Goal: Transaction & Acquisition: Purchase product/service

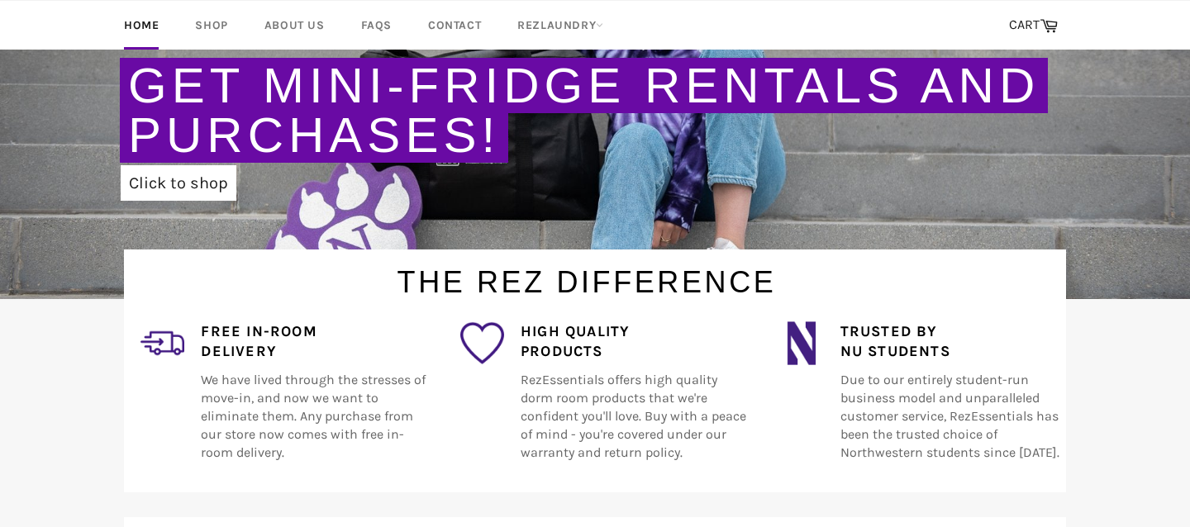
scroll to position [370, 0]
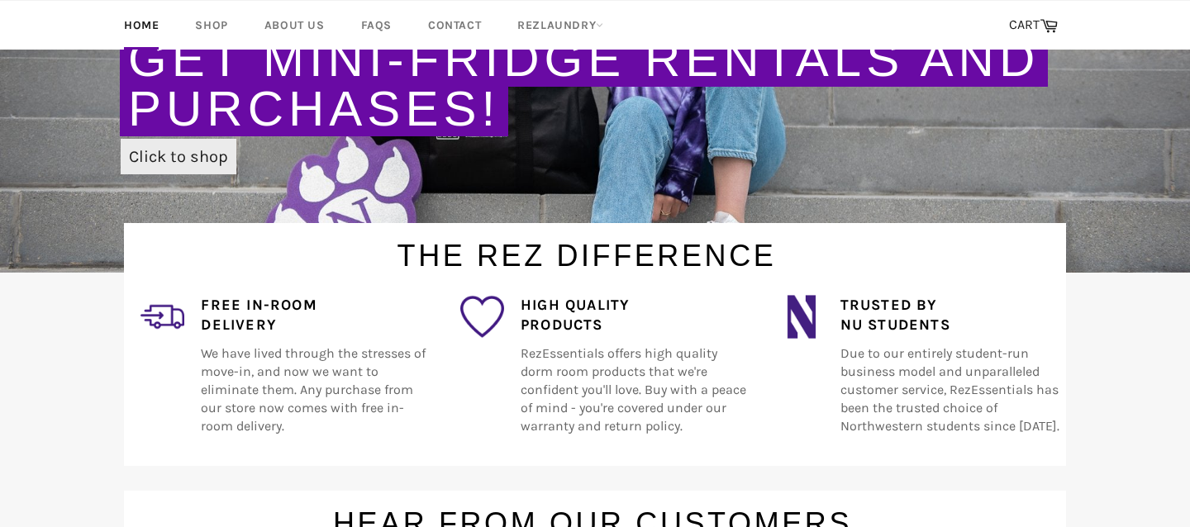
click at [199, 159] on link "Click to shop" at bounding box center [179, 157] width 116 height 36
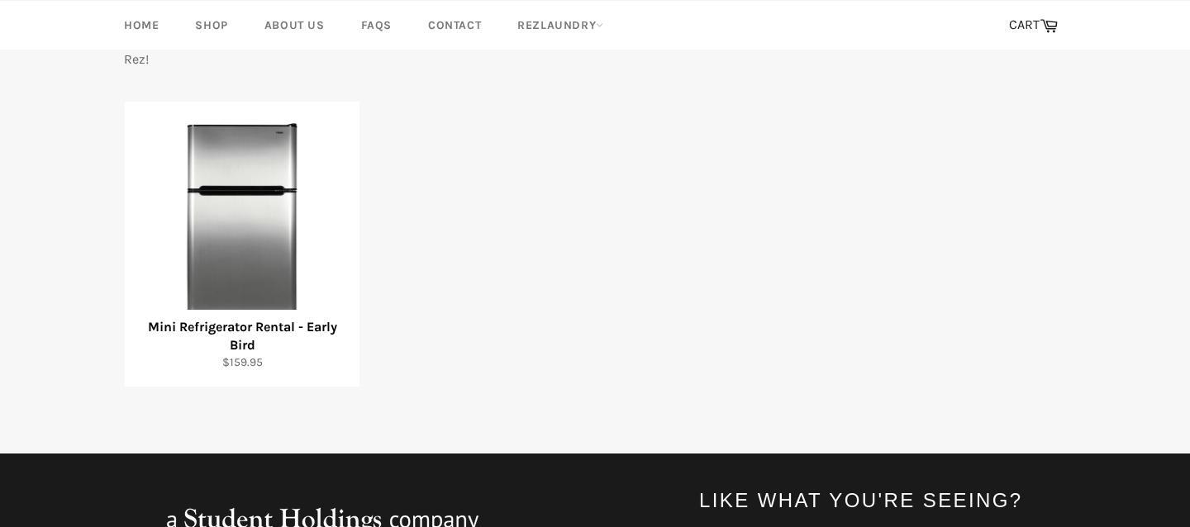
scroll to position [294, 0]
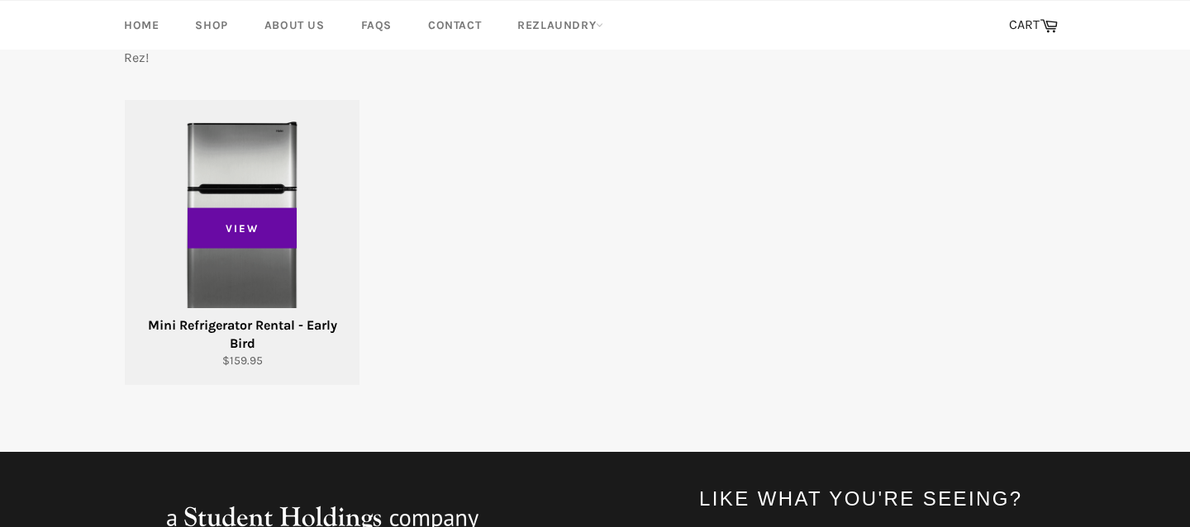
click at [288, 325] on div "Mini Refrigerator Rental - Early Bird" at bounding box center [242, 334] width 214 height 36
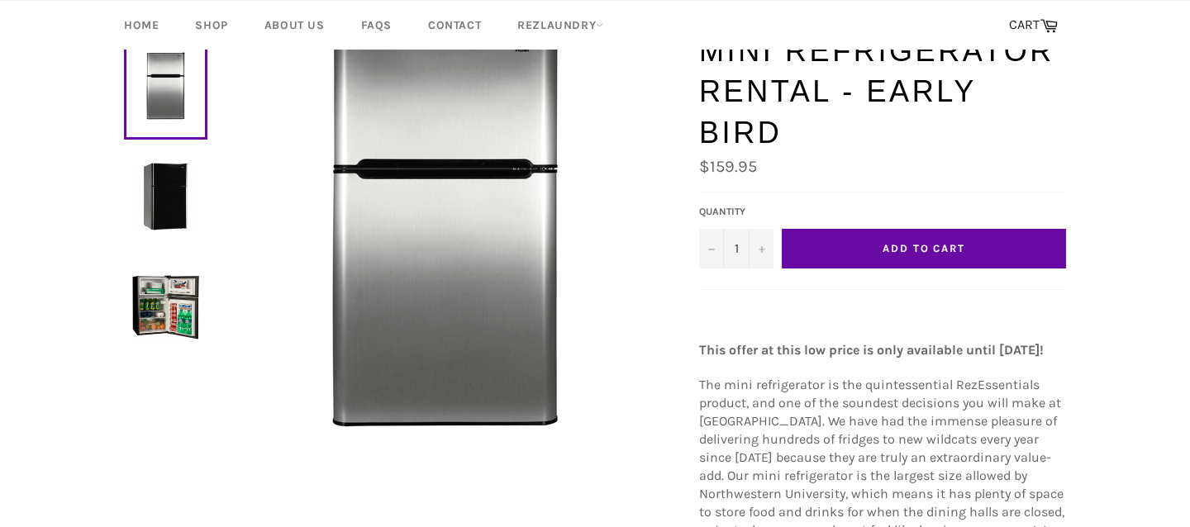
scroll to position [135, 0]
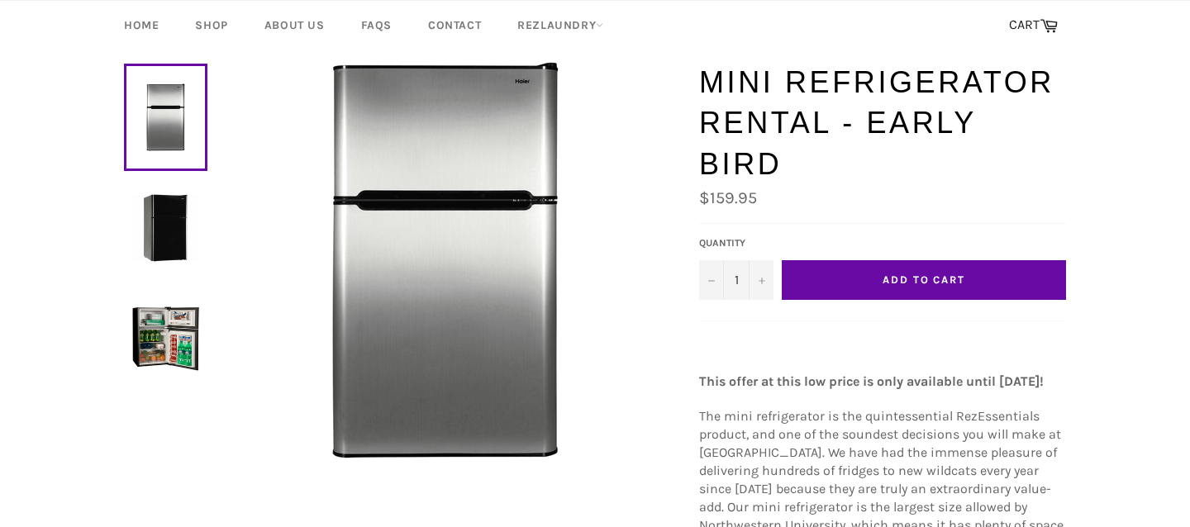
click at [834, 260] on button "Add to Cart" at bounding box center [924, 280] width 284 height 40
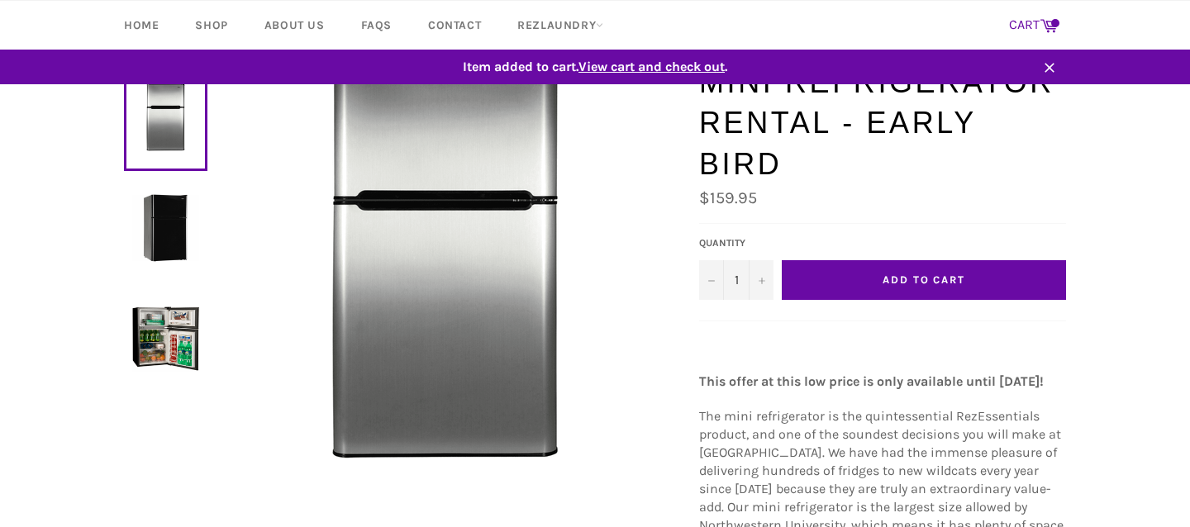
click at [1050, 21] on icon at bounding box center [1048, 25] width 17 height 13
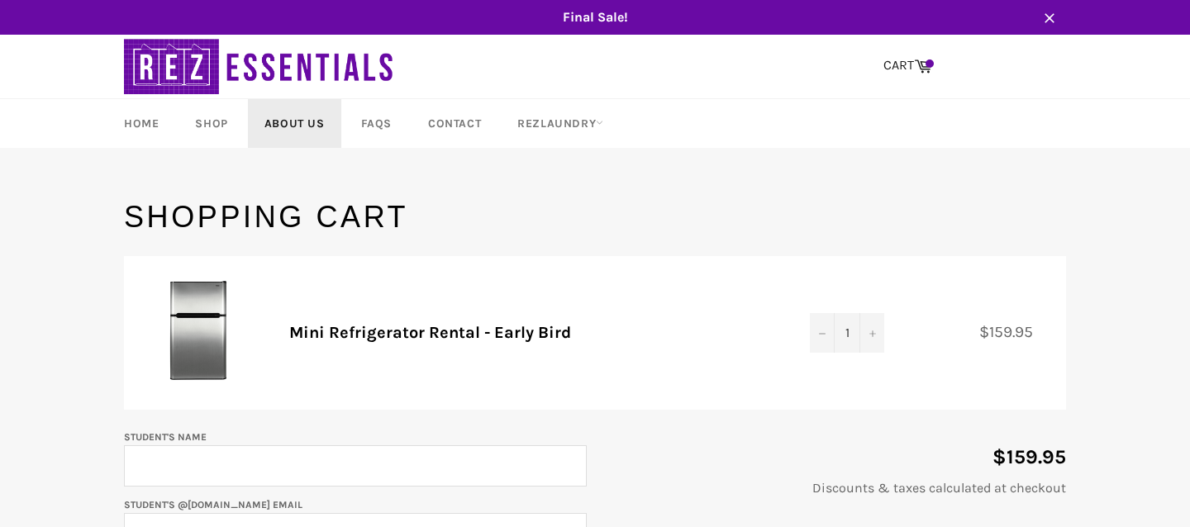
click at [300, 119] on link "About Us" at bounding box center [294, 123] width 93 height 49
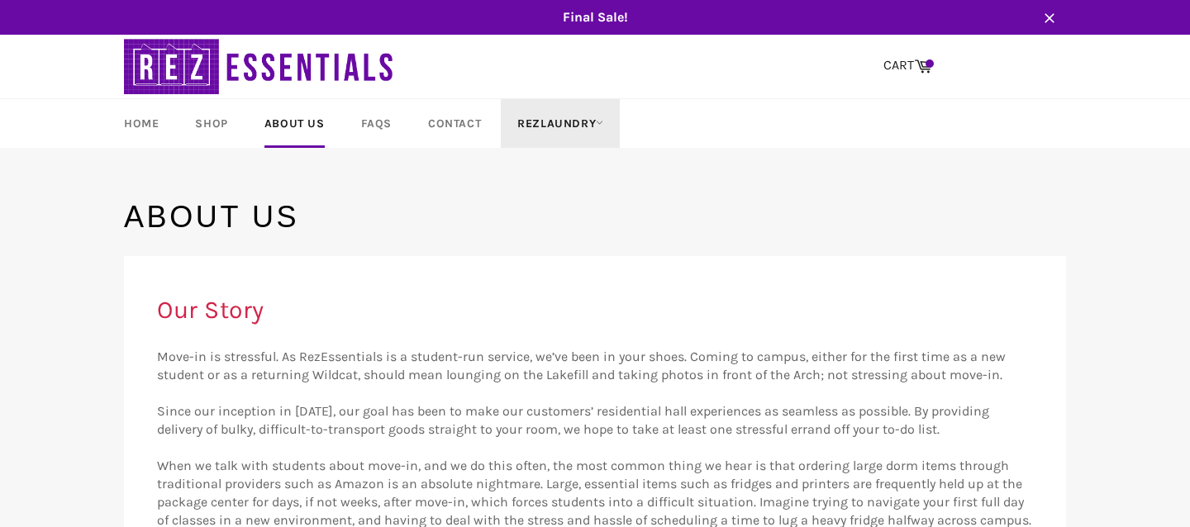
click at [543, 126] on link "RezLaundry" at bounding box center [560, 123] width 119 height 49
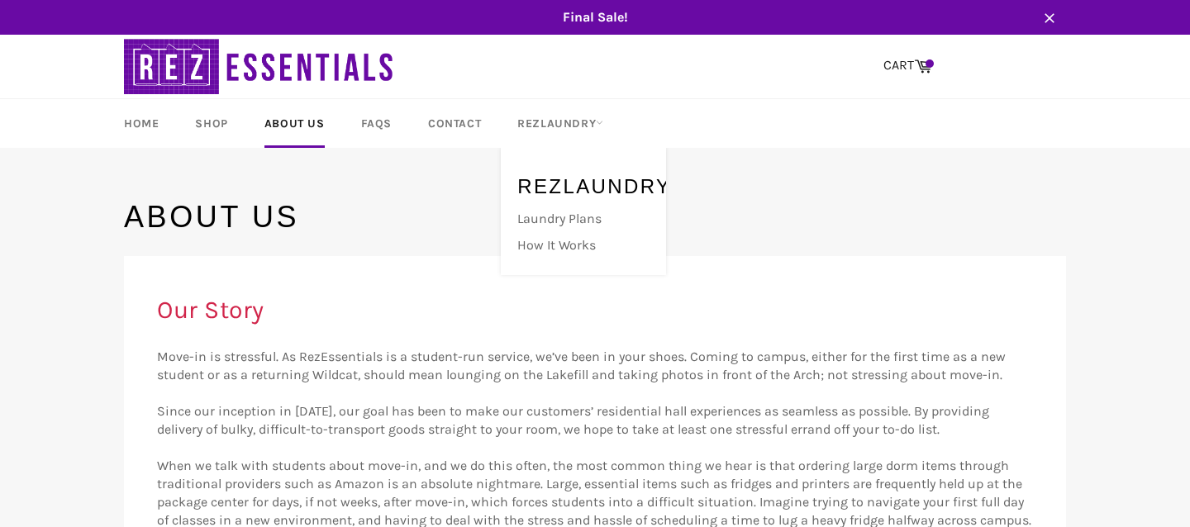
click at [392, 214] on h1 "About us" at bounding box center [595, 217] width 942 height 41
click at [144, 130] on link "Home" at bounding box center [141, 123] width 68 height 49
click at [613, 16] on span "Final Sale!" at bounding box center [594, 17] width 975 height 18
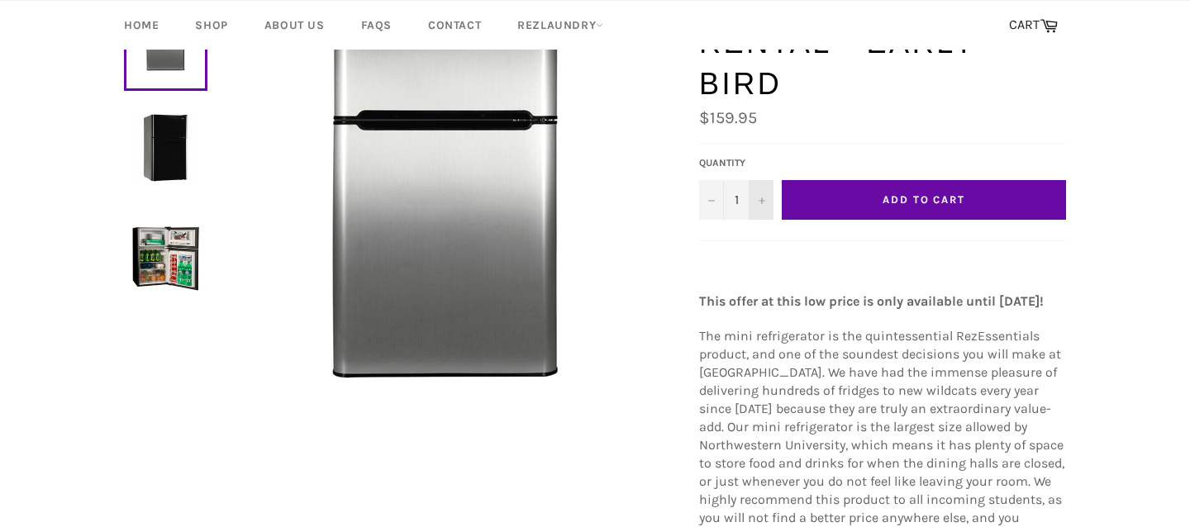
scroll to position [147, 0]
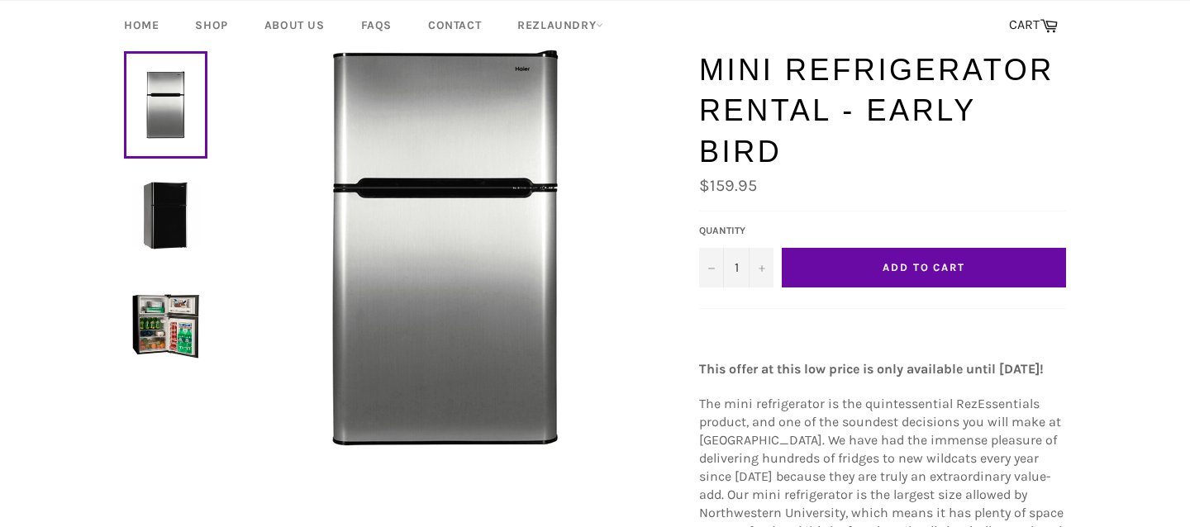
click at [171, 215] on img at bounding box center [165, 215] width 67 height 67
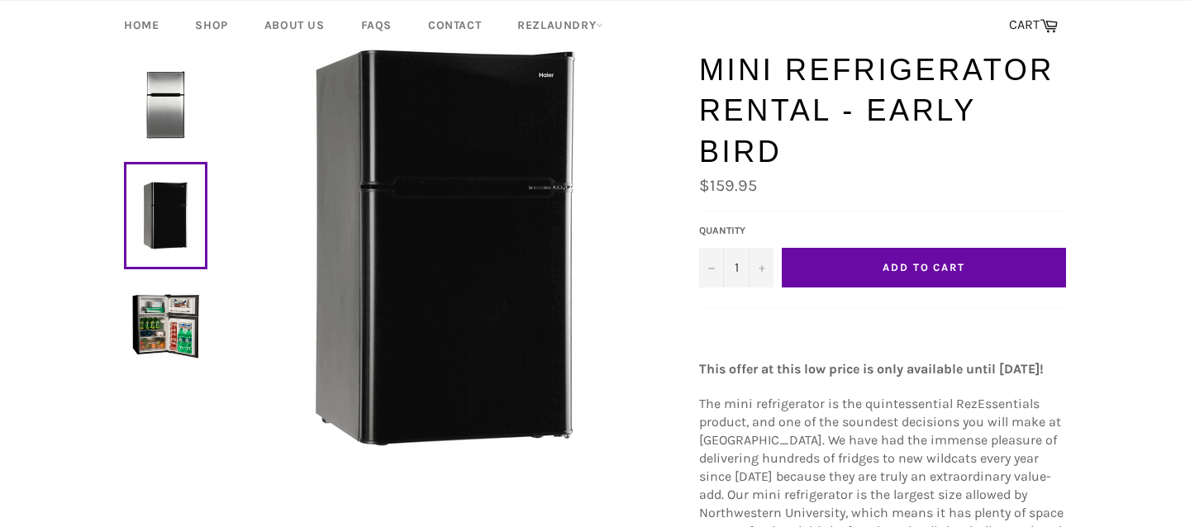
click at [176, 307] on img at bounding box center [165, 325] width 67 height 67
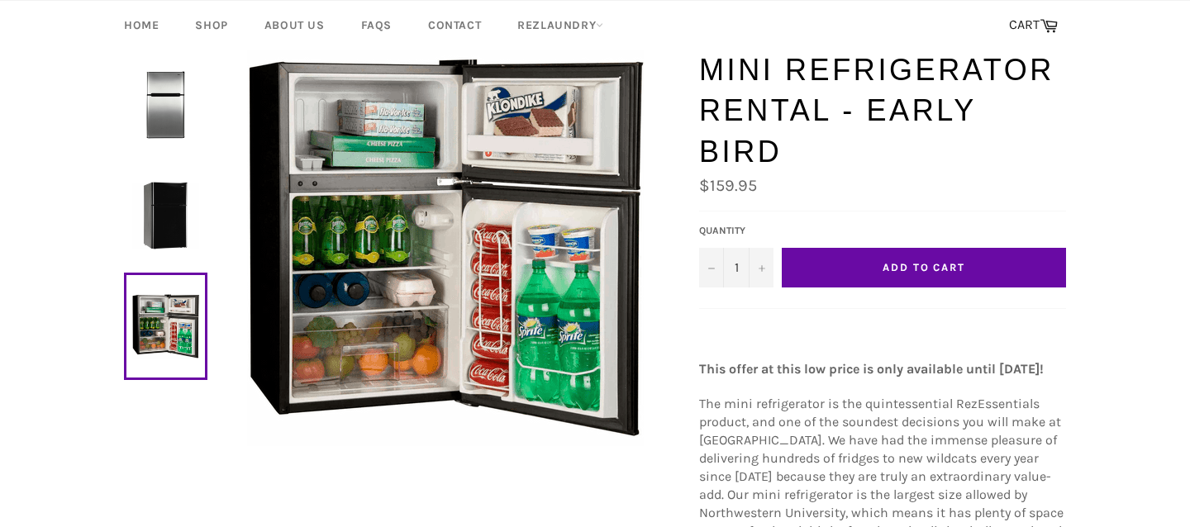
click at [159, 205] on img at bounding box center [165, 215] width 67 height 67
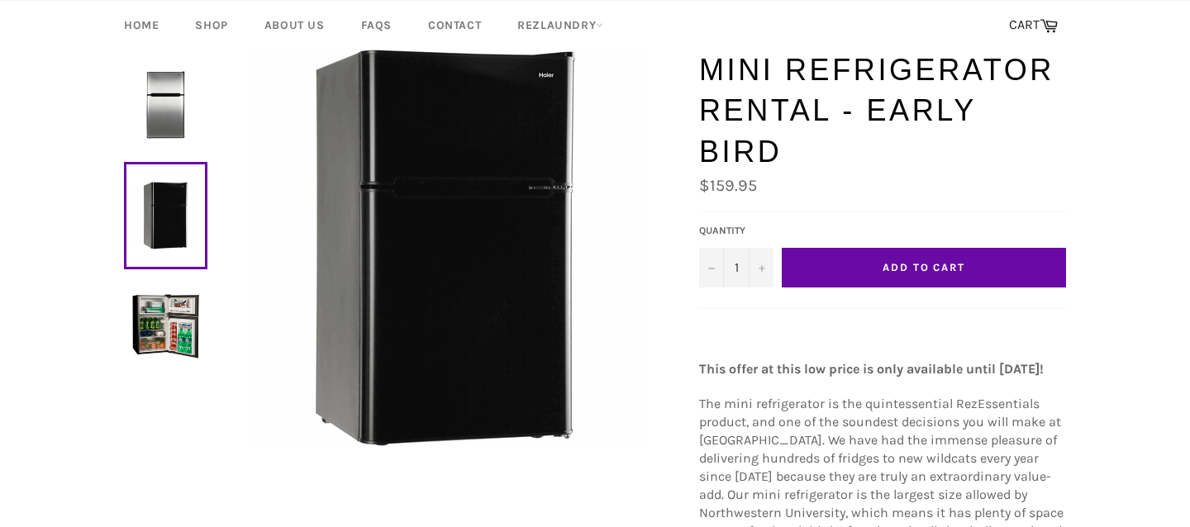
click at [169, 88] on img at bounding box center [165, 104] width 67 height 67
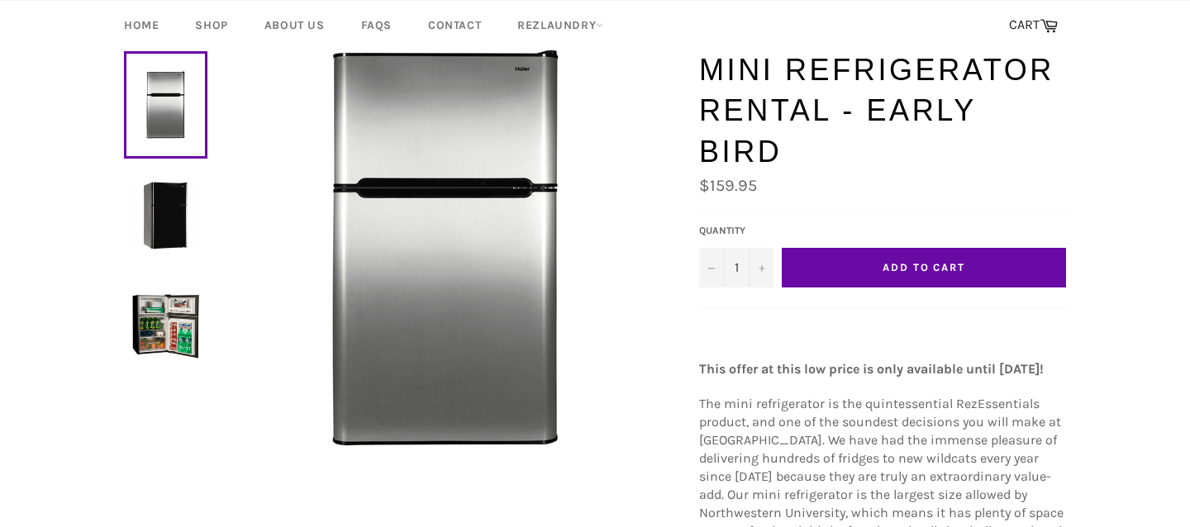
click at [170, 174] on link at bounding box center [165, 215] width 83 height 107
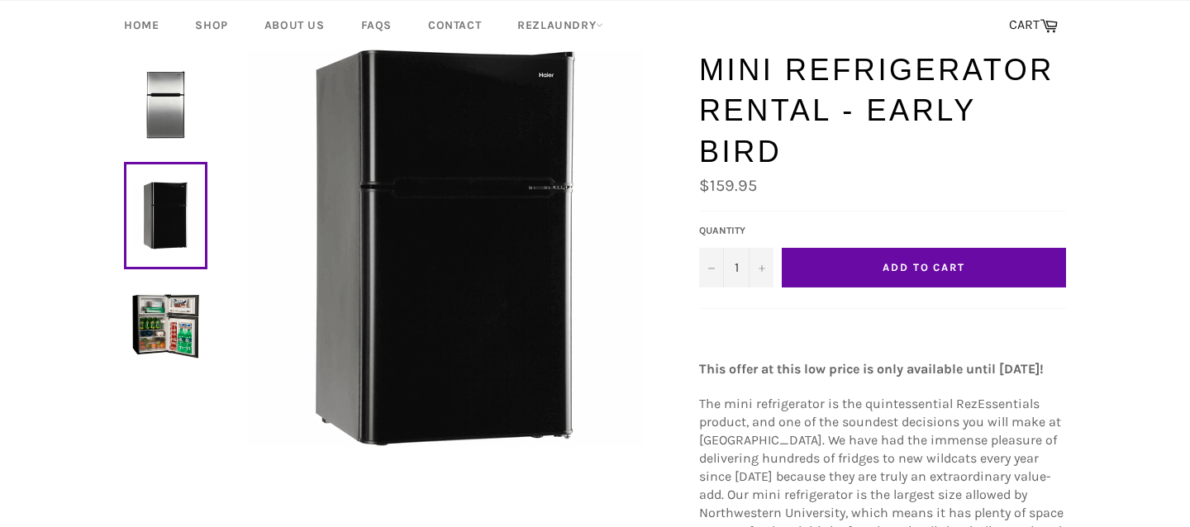
click at [175, 123] on img at bounding box center [165, 104] width 67 height 67
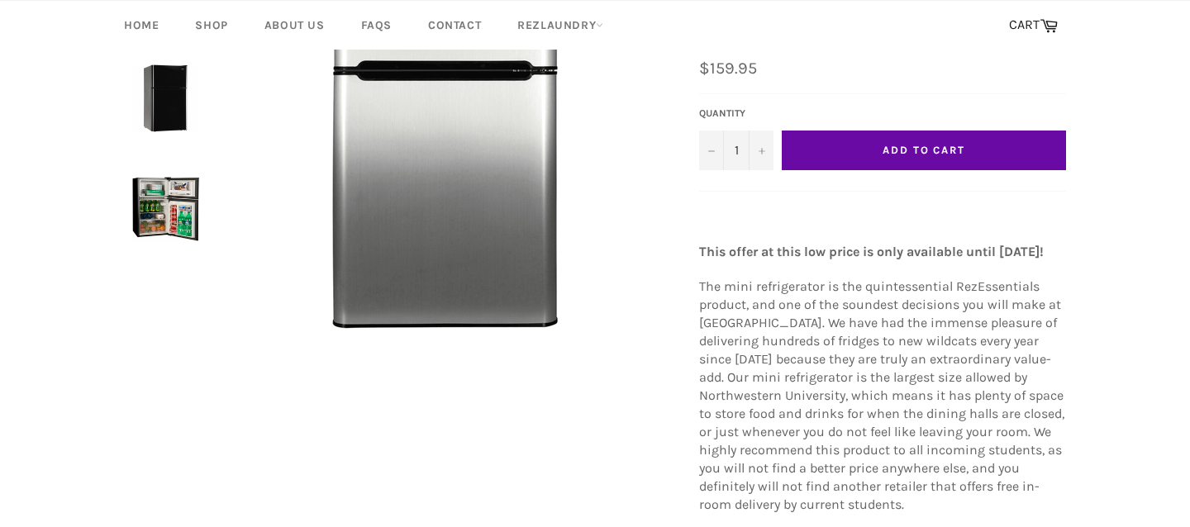
scroll to position [290, 0]
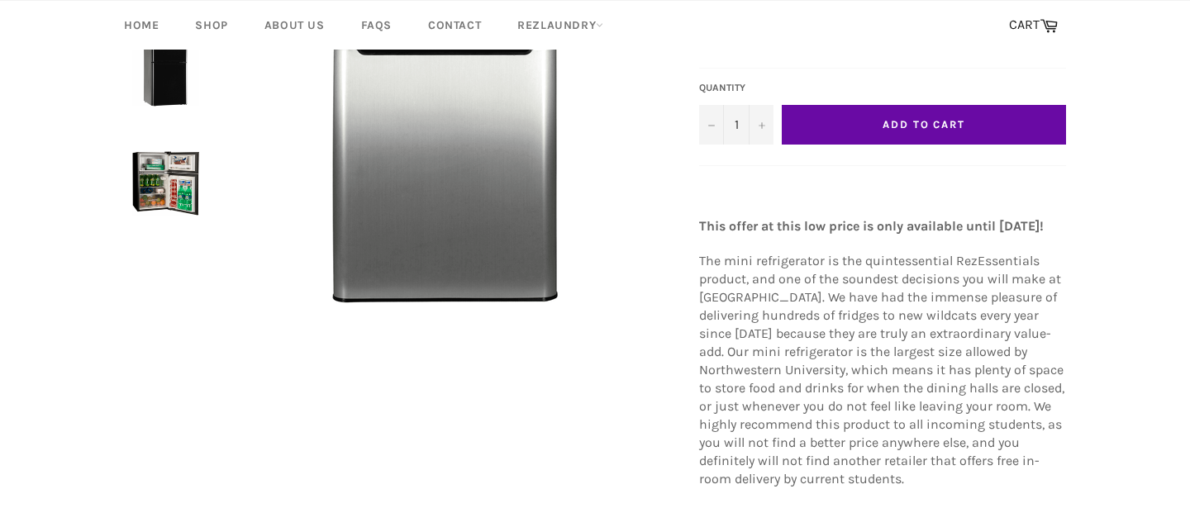
click at [1008, 105] on button "Add to Cart" at bounding box center [924, 125] width 284 height 40
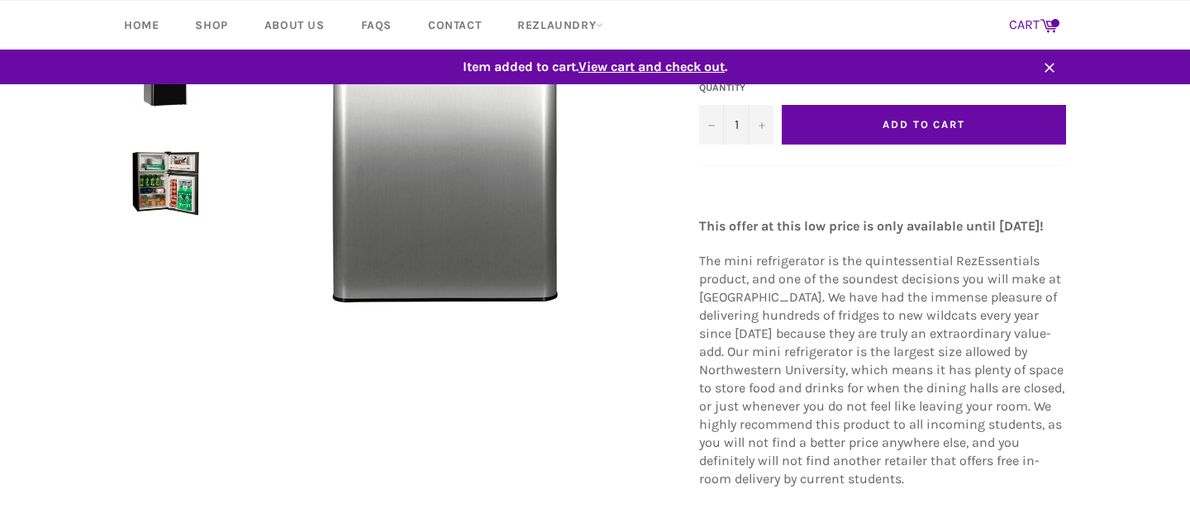
click at [1042, 19] on icon at bounding box center [1048, 25] width 17 height 13
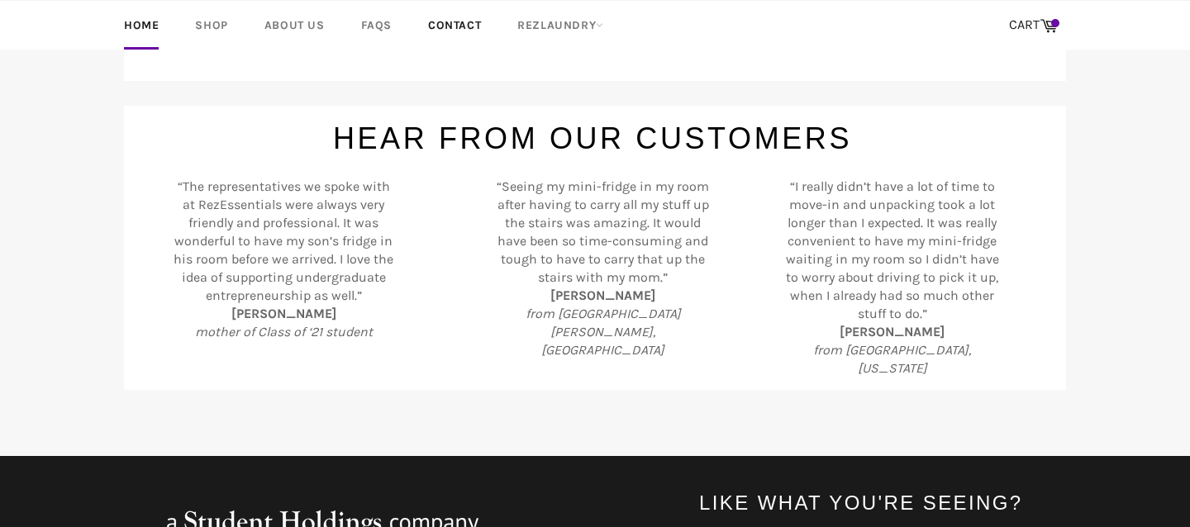
scroll to position [701, 0]
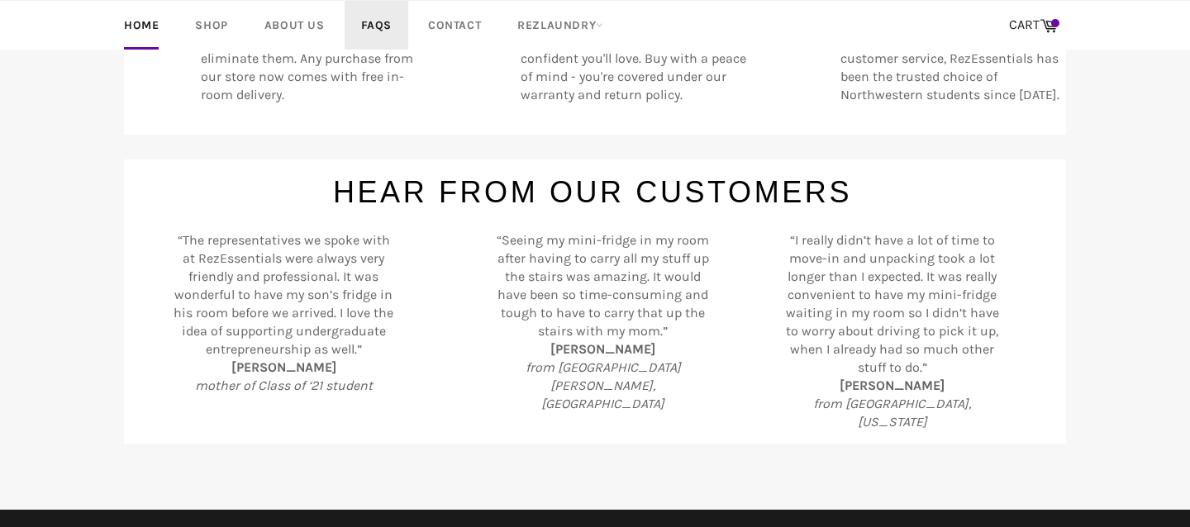
click at [364, 9] on link "FAQs" at bounding box center [377, 25] width 64 height 49
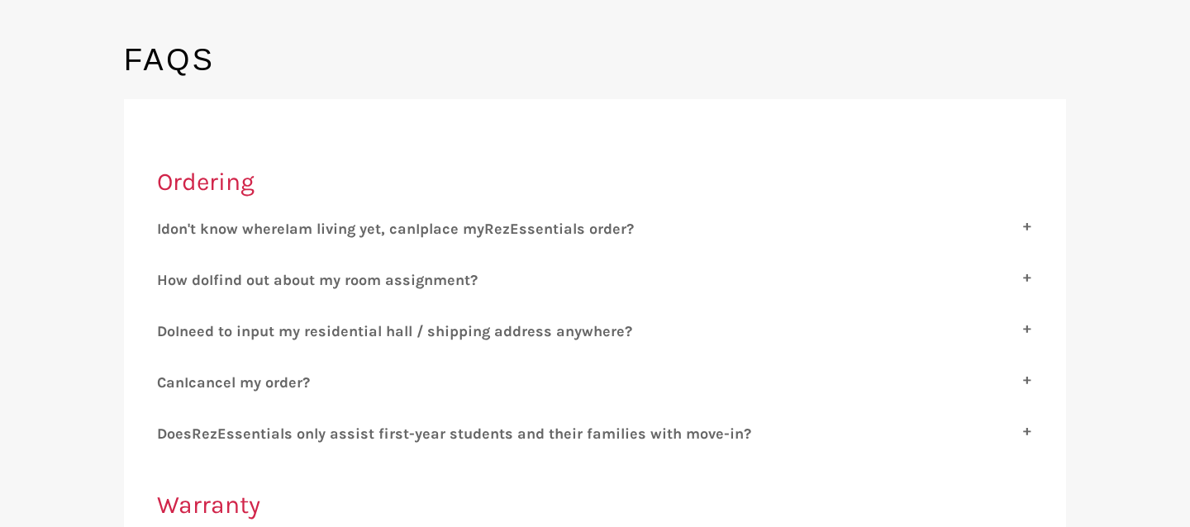
scroll to position [167, 0]
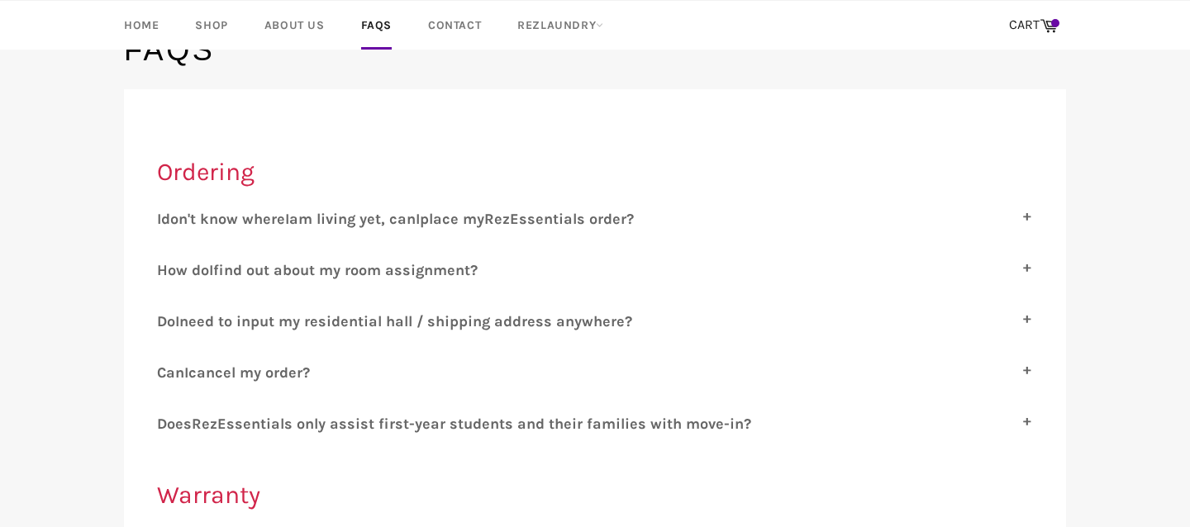
click at [510, 213] on span "ez" at bounding box center [502, 219] width 16 height 18
click at [168, 213] on input "I don't know where I am living yet, can I place my R ez E ssentials order?" at bounding box center [162, 215] width 11 height 11
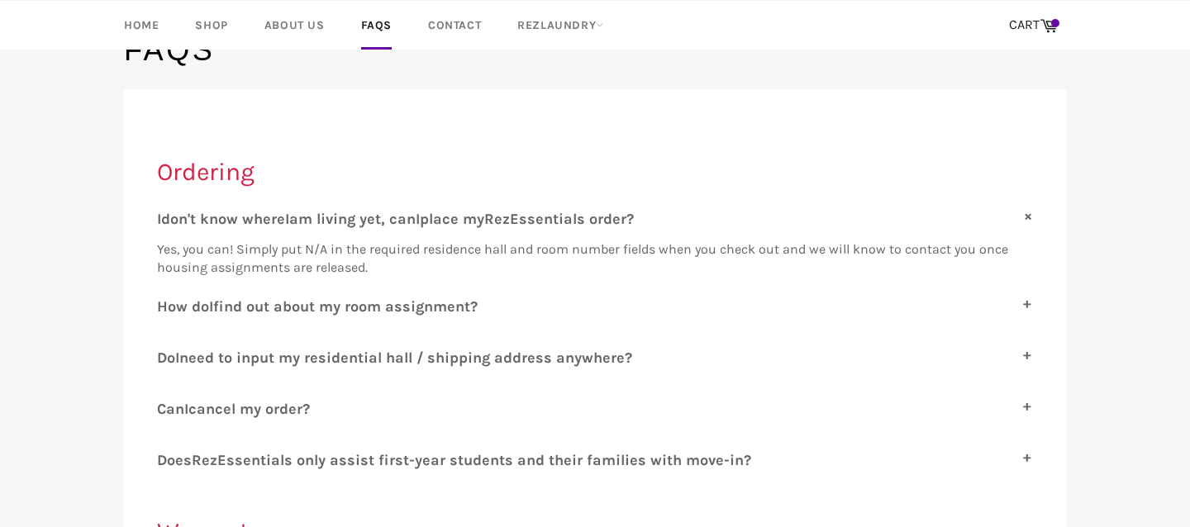
click at [510, 213] on span "ez" at bounding box center [502, 219] width 16 height 18
click at [168, 213] on input "I don't know where I am living yet, can I place my R ez E ssentials order?" at bounding box center [162, 215] width 11 height 11
checkbox input "false"
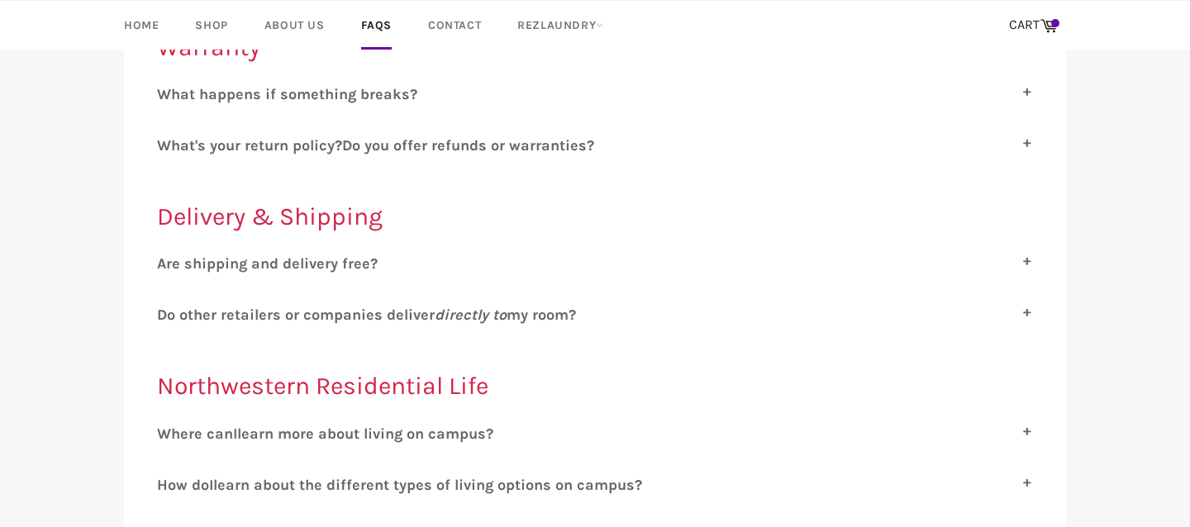
scroll to position [634, 0]
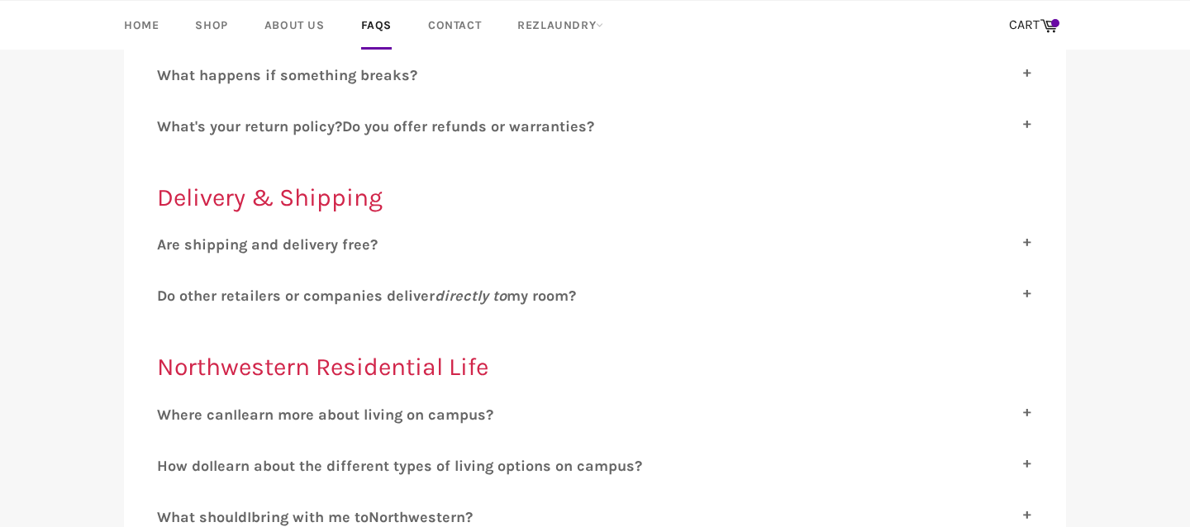
click at [398, 291] on span "o other retailers or companies deliver directly to my room?" at bounding box center [371, 296] width 409 height 18
click at [168, 291] on input "D o other retailers or companies deliver directly to my room?" at bounding box center [162, 292] width 11 height 11
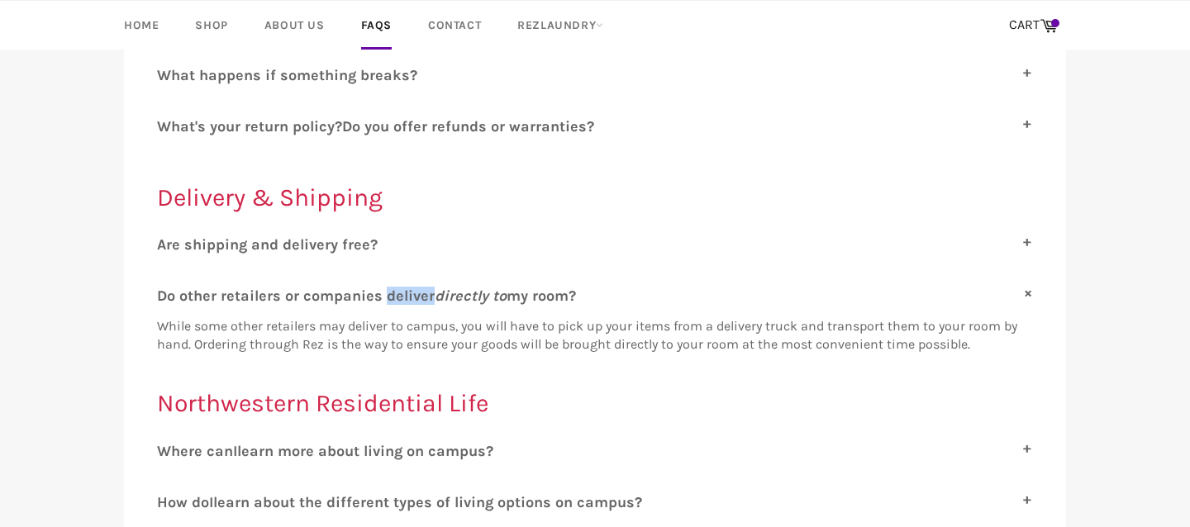
click at [359, 287] on span "o other retailers or companies deliver directly to my room?" at bounding box center [371, 296] width 409 height 18
click at [168, 287] on input "D o other retailers or companies deliver directly to my room?" at bounding box center [162, 292] width 11 height 11
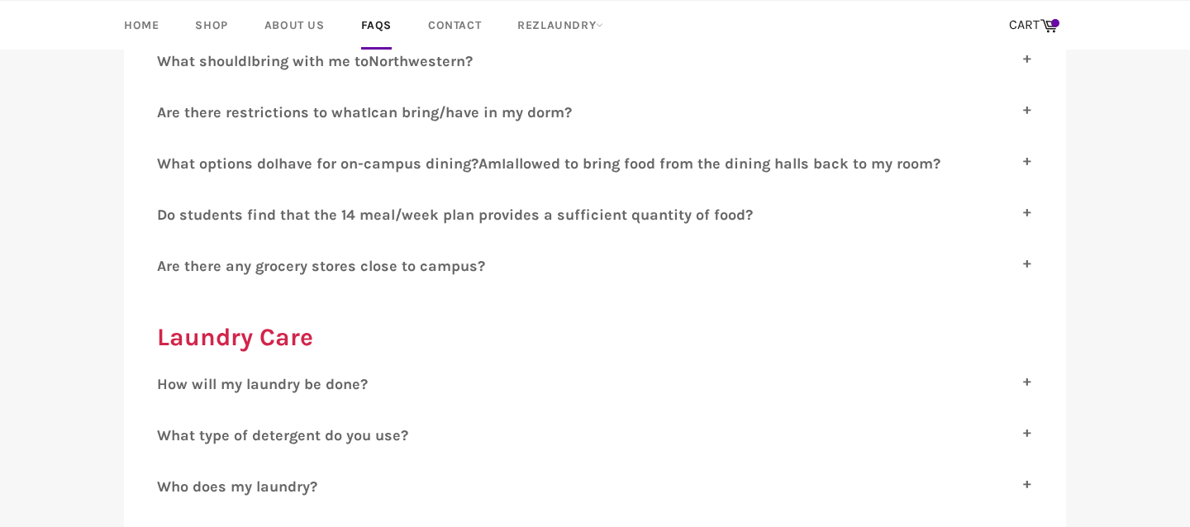
scroll to position [1062, 0]
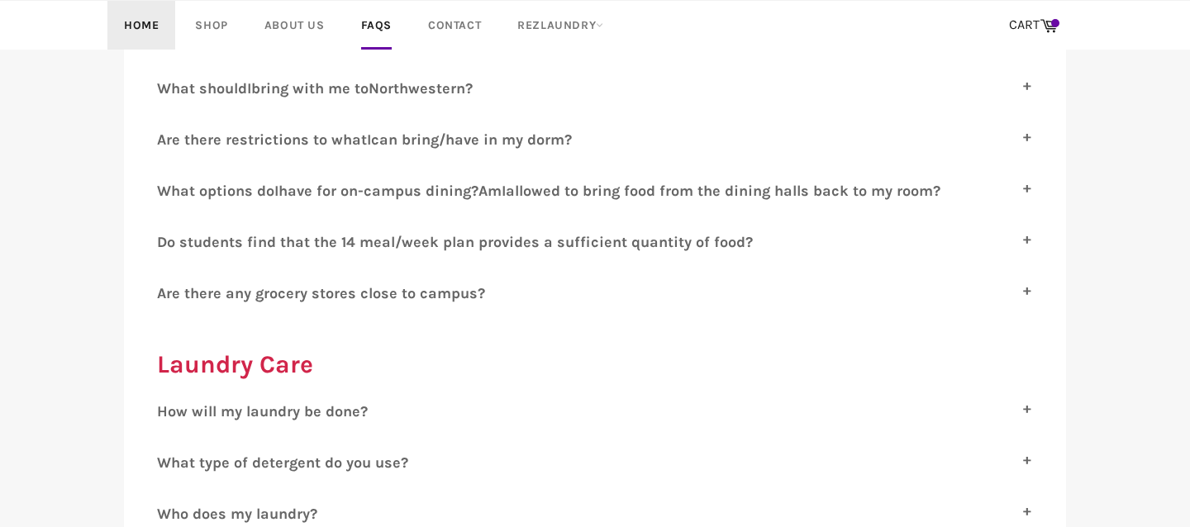
click at [138, 23] on link "Home" at bounding box center [141, 25] width 68 height 49
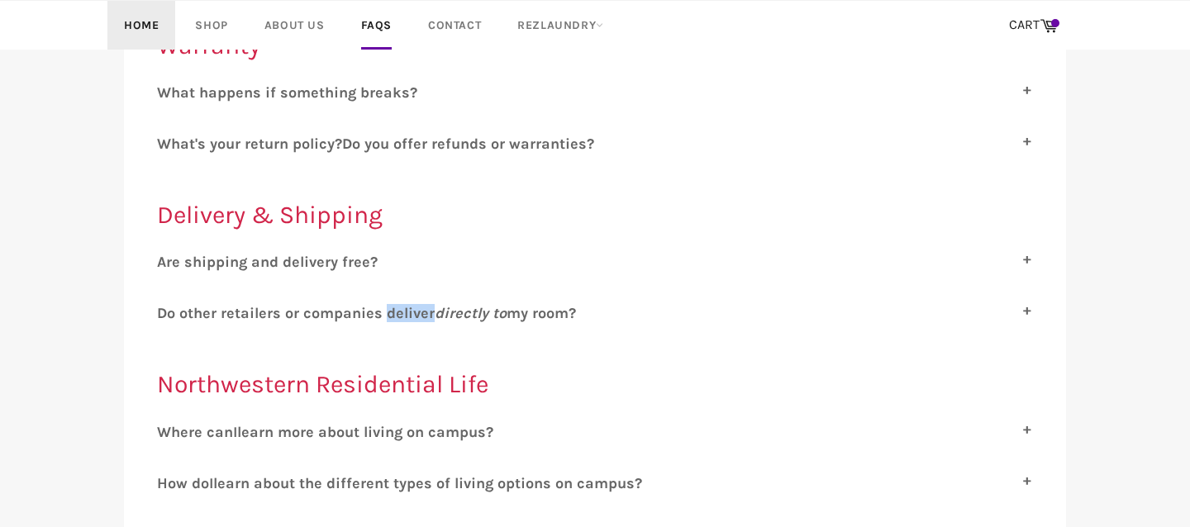
scroll to position [619, 0]
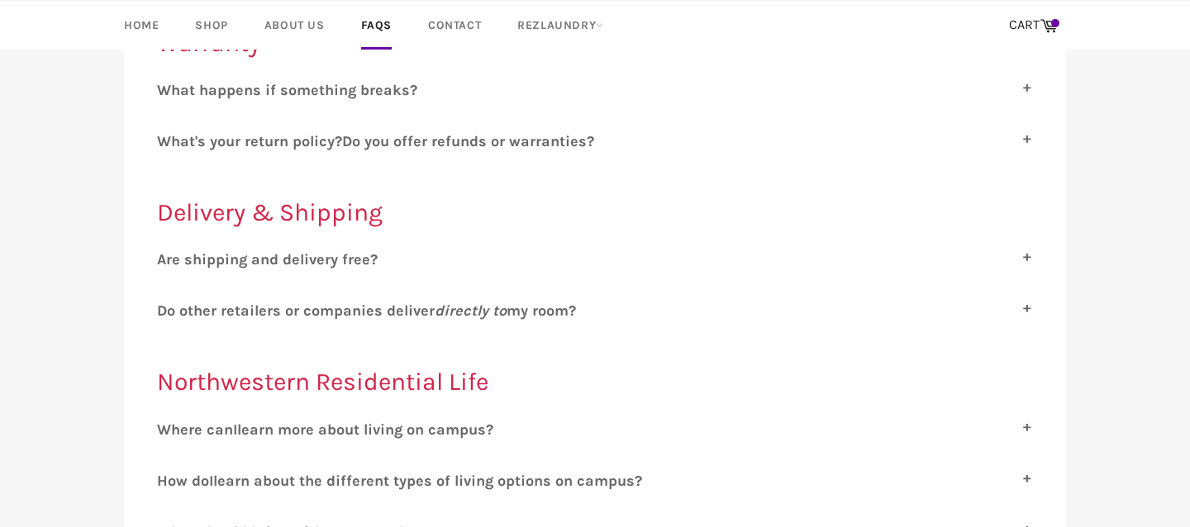
click at [451, 302] on icon "directly to" at bounding box center [471, 311] width 72 height 18
click at [168, 302] on input "D o other retailers or companies deliver directly to my room?" at bounding box center [162, 307] width 11 height 11
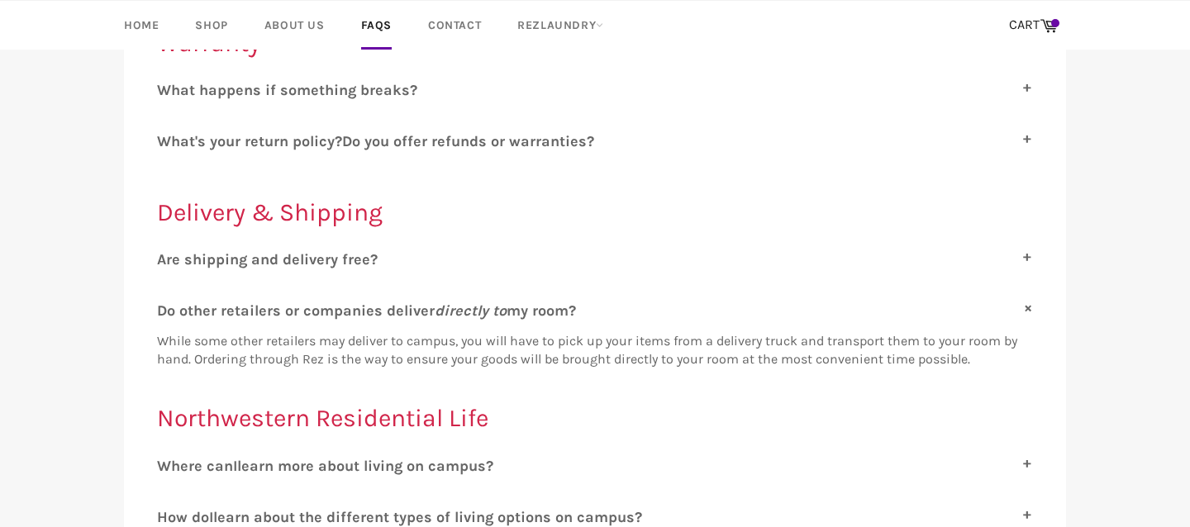
click at [409, 302] on span "o other retailers or companies deliver directly to my room?" at bounding box center [371, 311] width 409 height 18
click at [168, 302] on input "D o other retailers or companies deliver directly to my room?" at bounding box center [162, 307] width 11 height 11
checkbox input "false"
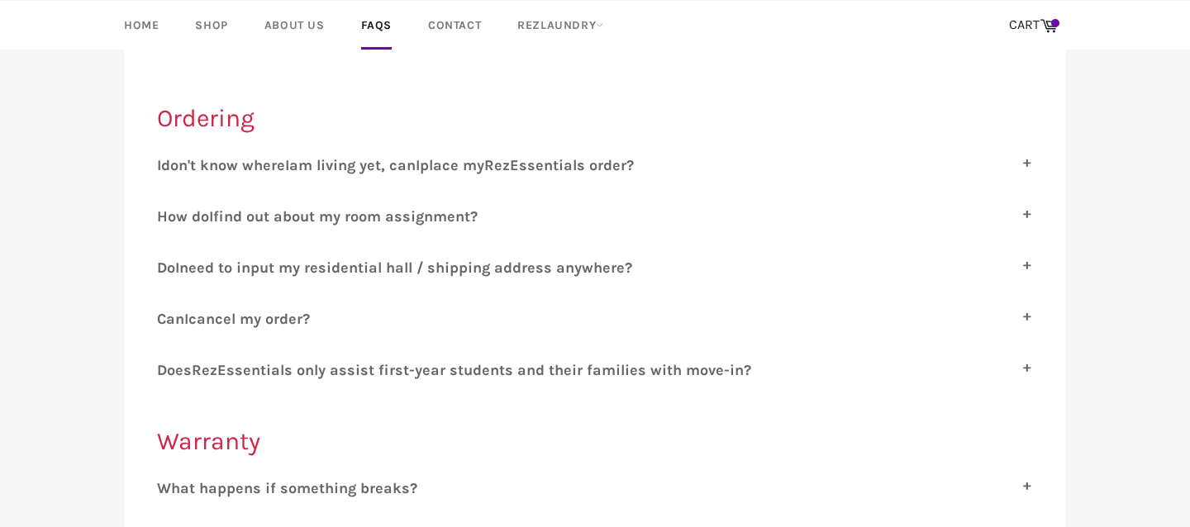
scroll to position [0, 0]
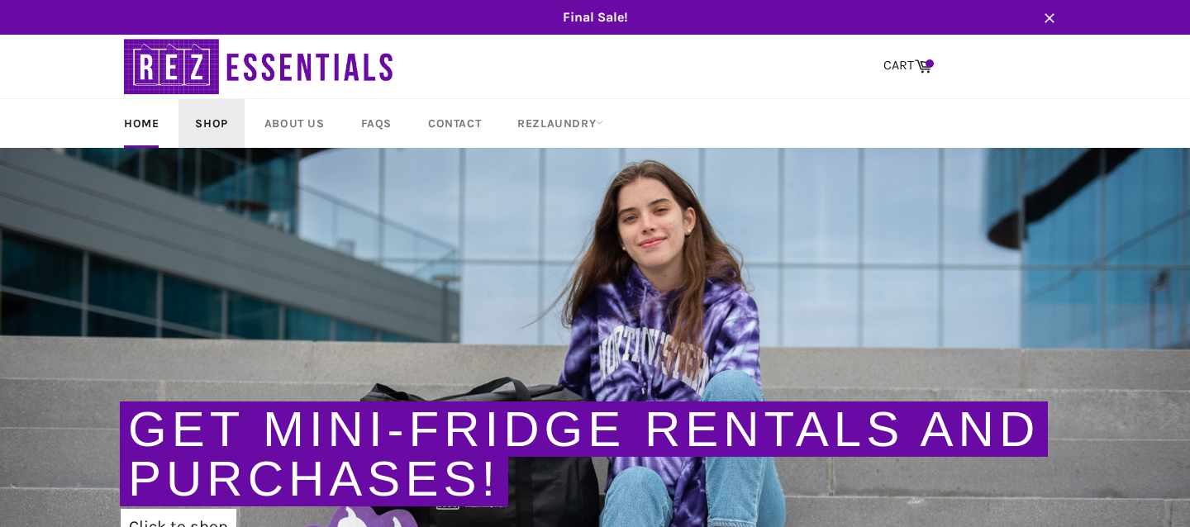
click at [205, 128] on link "Shop" at bounding box center [210, 123] width 65 height 49
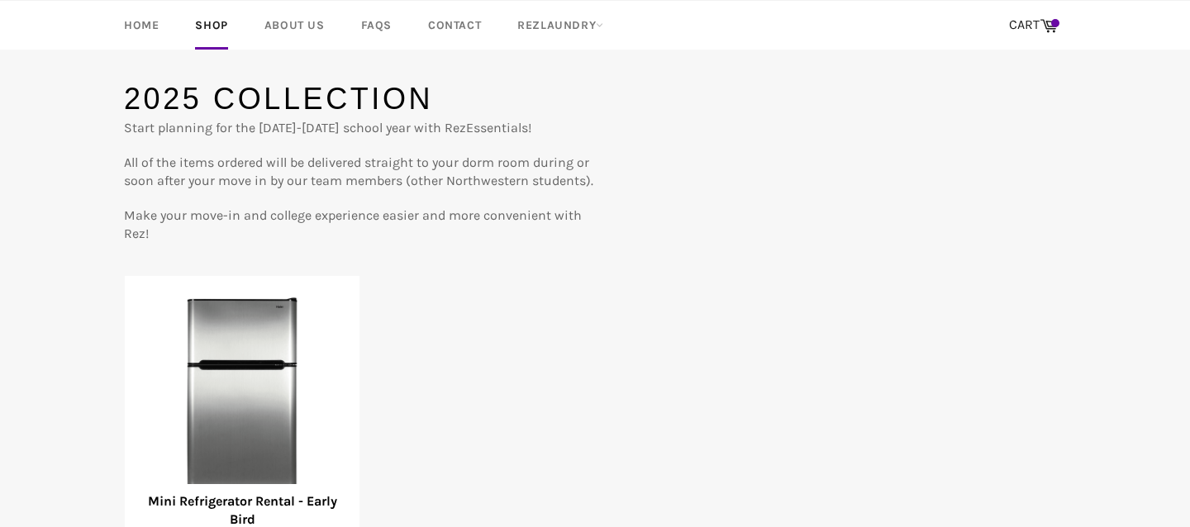
scroll to position [112, 0]
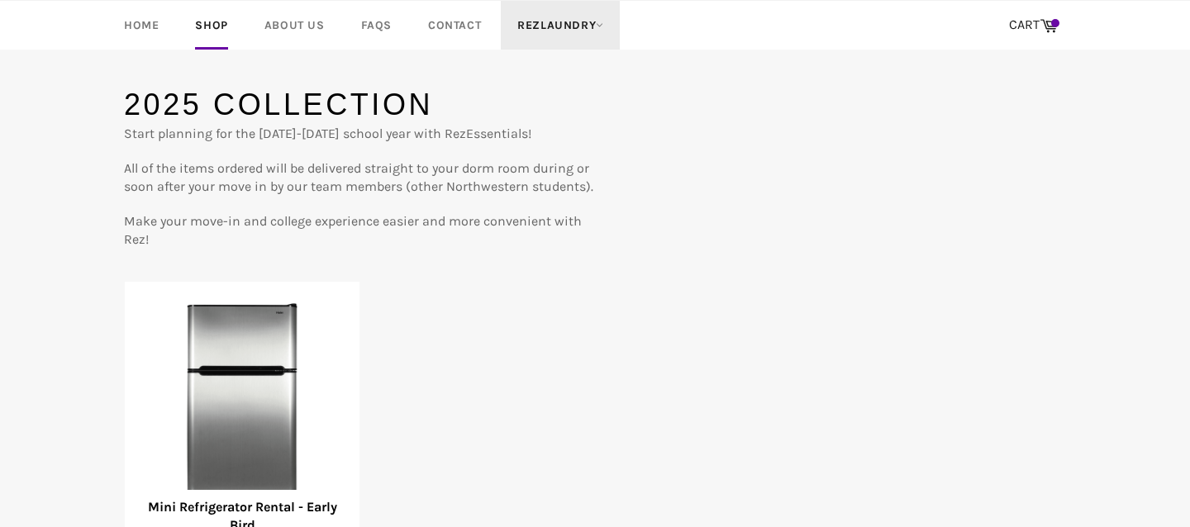
click at [516, 33] on link "RezLaundry" at bounding box center [560, 25] width 119 height 49
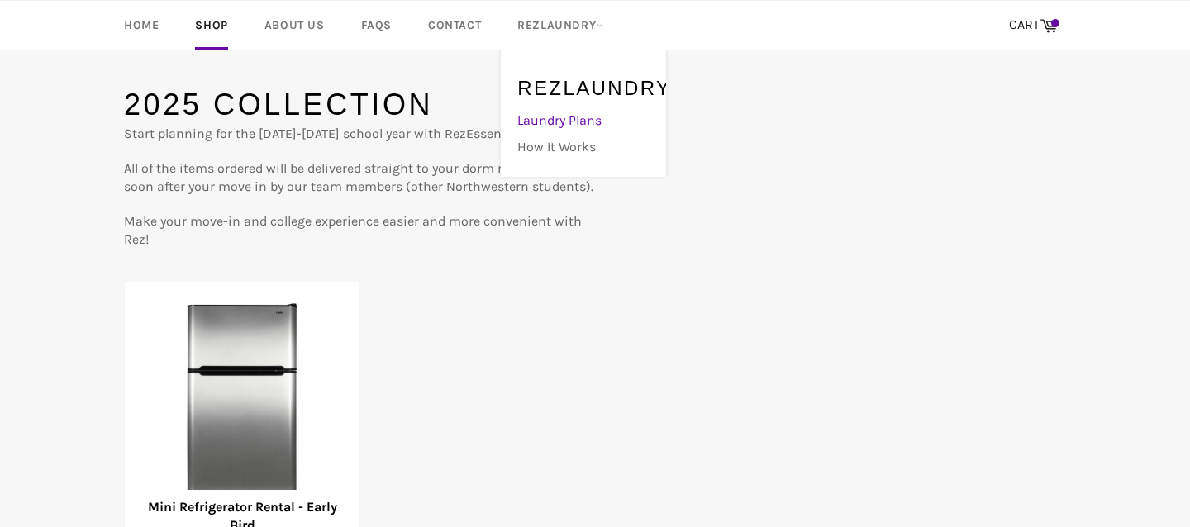
click at [559, 116] on link "Laundry Plans" at bounding box center [579, 120] width 140 height 26
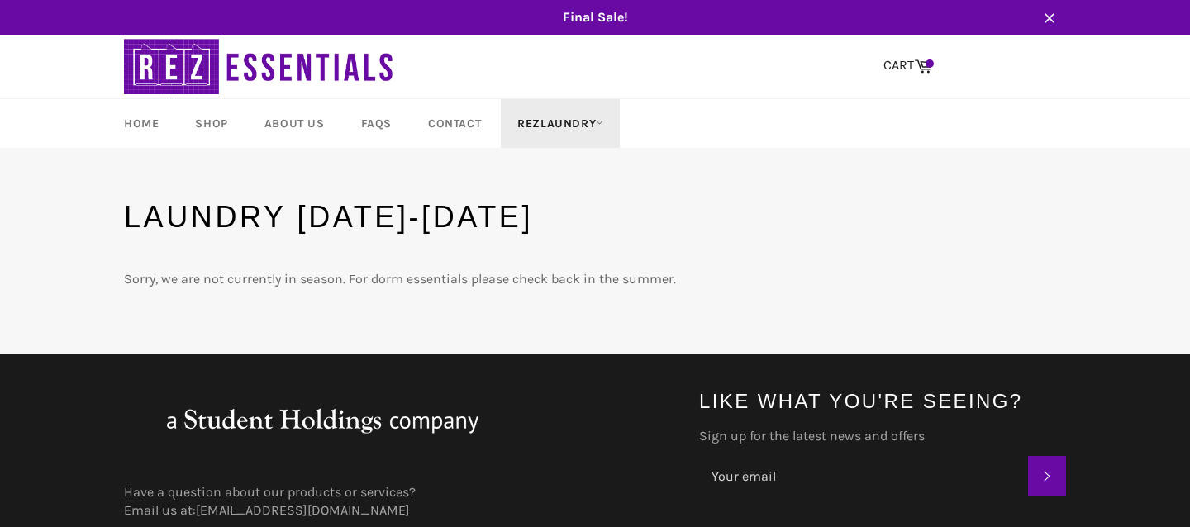
click at [562, 114] on link "RezLaundry" at bounding box center [560, 123] width 119 height 49
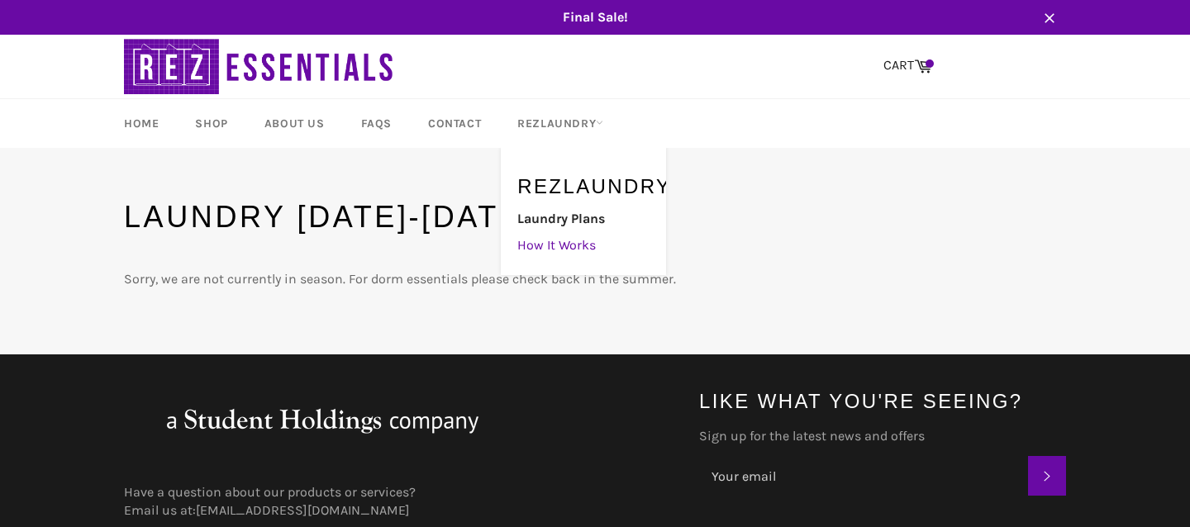
click at [551, 249] on link "How It Works" at bounding box center [579, 245] width 140 height 26
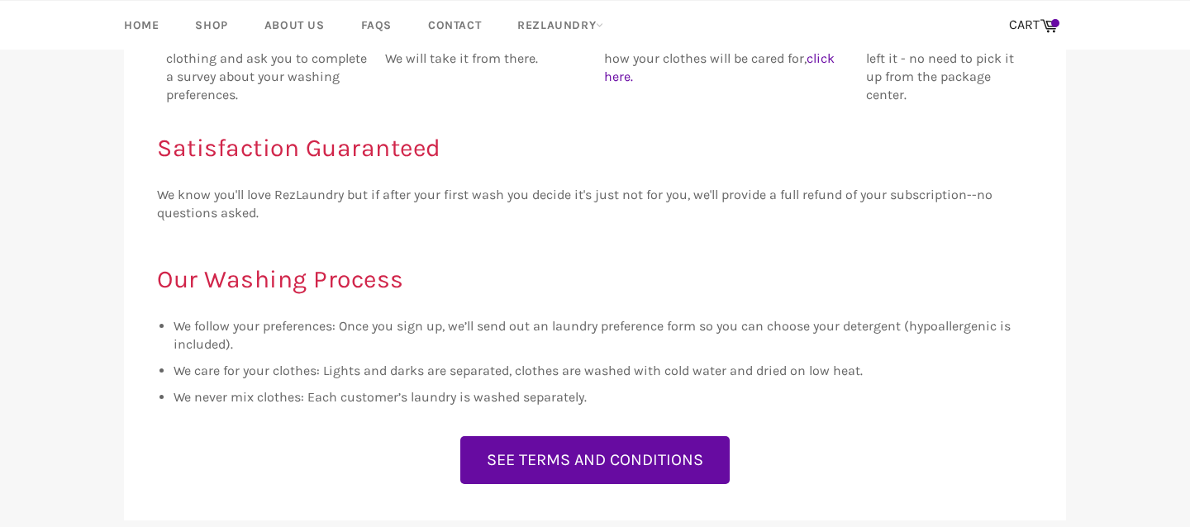
scroll to position [1292, 0]
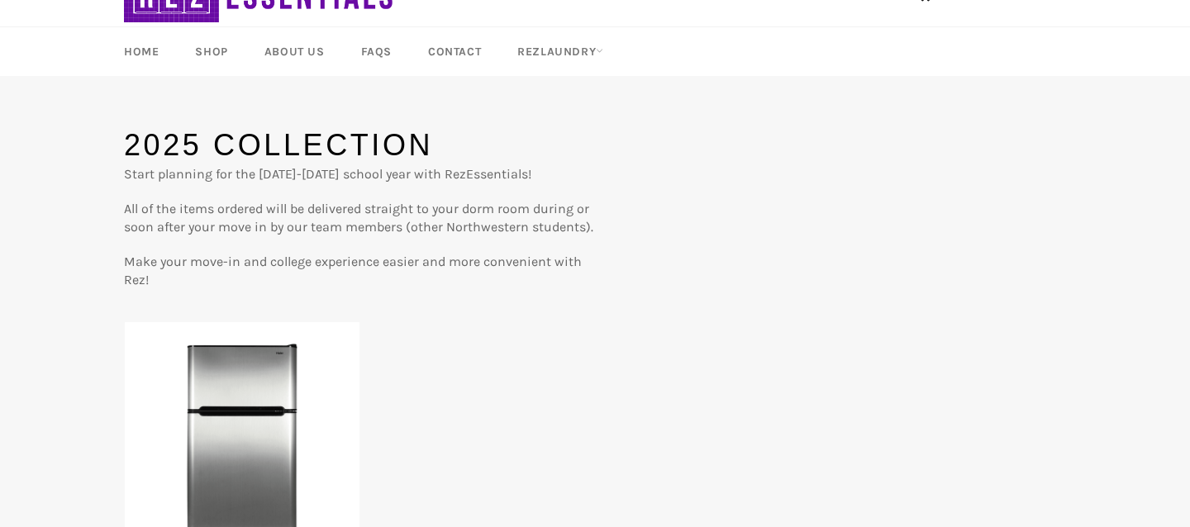
scroll to position [82, 0]
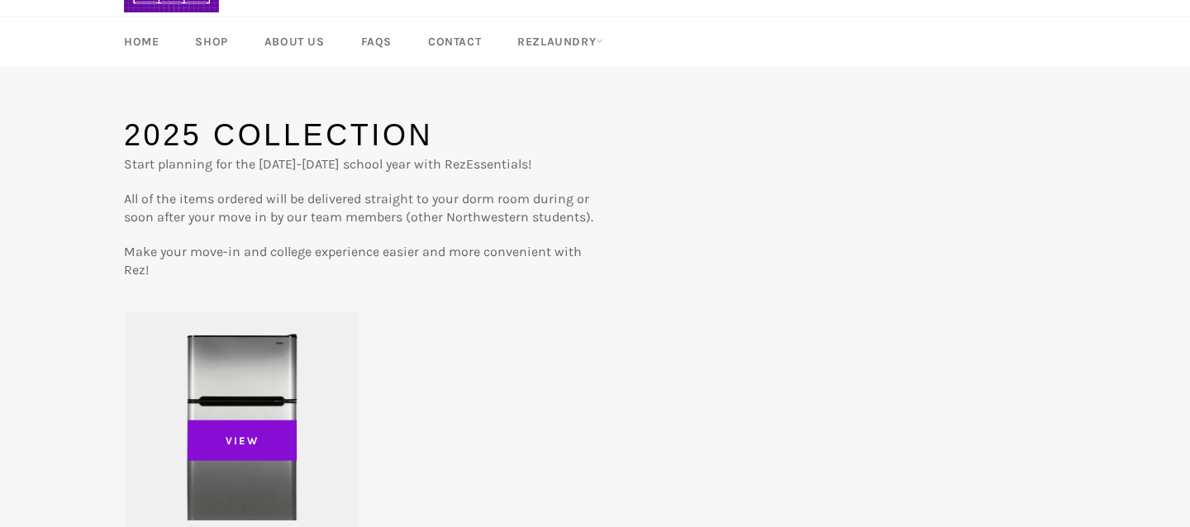
click at [262, 429] on span "View" at bounding box center [242, 440] width 109 height 41
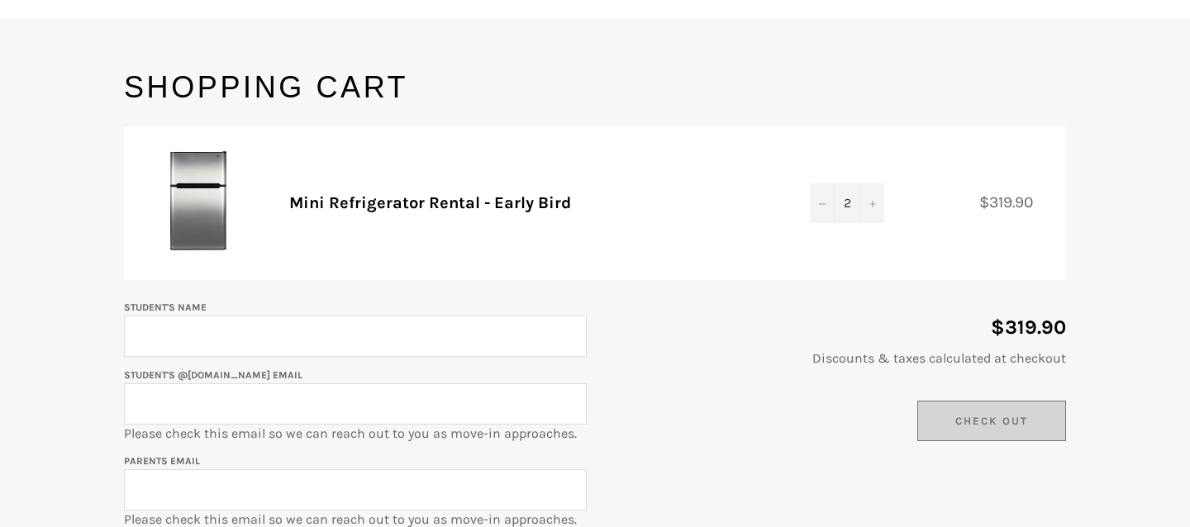
scroll to position [153, 0]
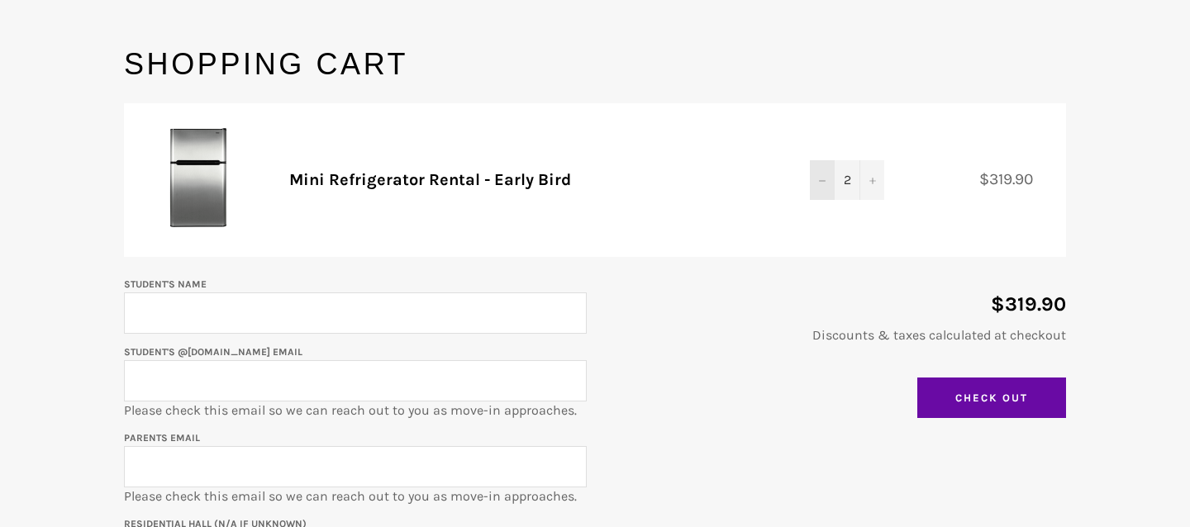
click at [823, 182] on icon "Decrease quantity" at bounding box center [822, 181] width 7 height 7
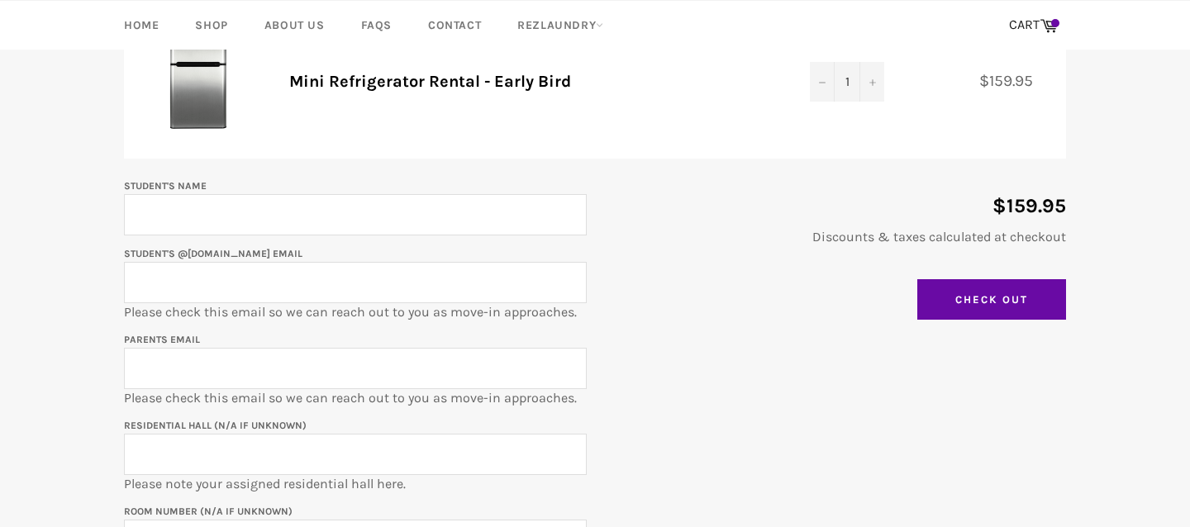
scroll to position [264, 0]
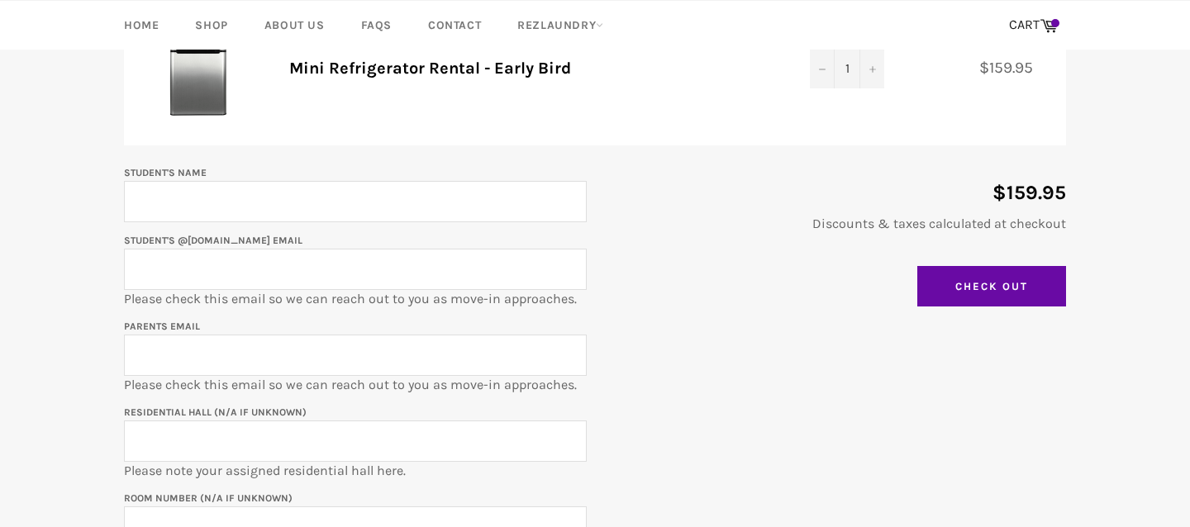
click at [453, 207] on input "Student's Name" at bounding box center [355, 201] width 463 height 41
click at [438, 197] on input "[PERSON_NAME]" at bounding box center [355, 201] width 463 height 41
type input "[PERSON_NAME]"
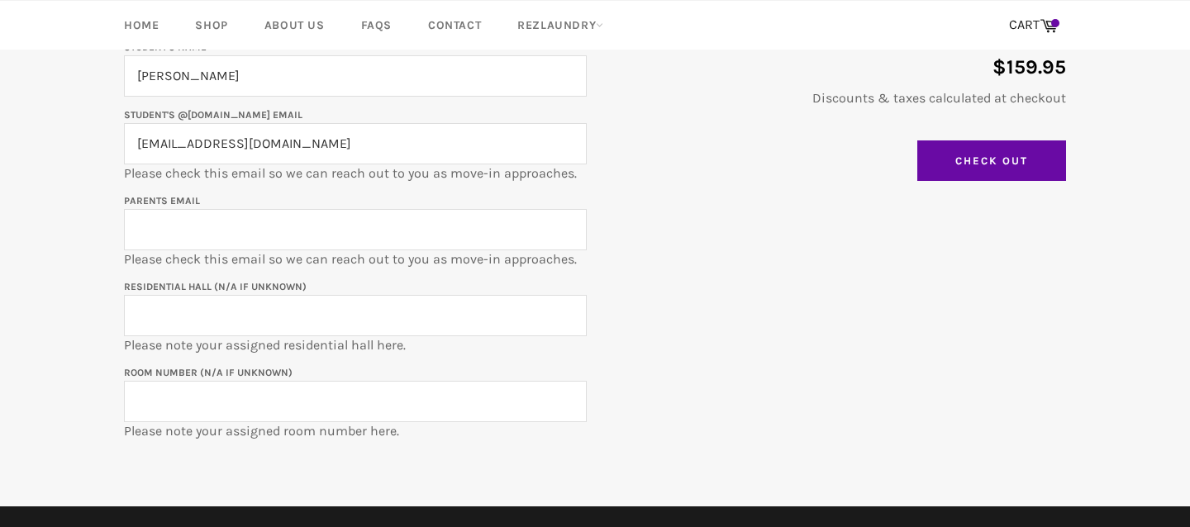
scroll to position [406, 0]
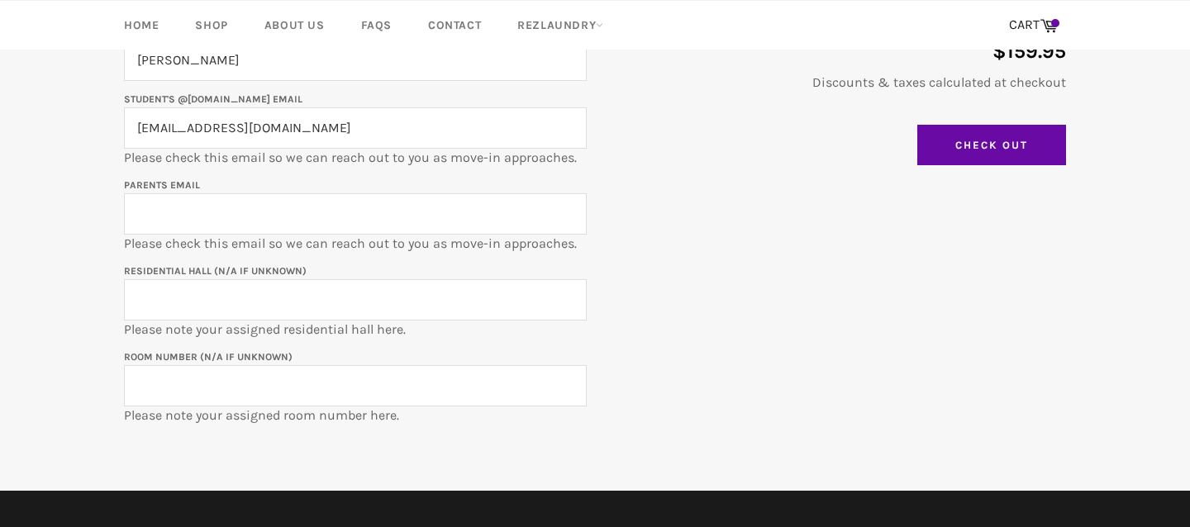
type input "[EMAIL_ADDRESS][DOMAIN_NAME]"
click at [257, 200] on input "Parents email" at bounding box center [355, 213] width 463 height 41
type input "earl_Watkins@yahoo.com"
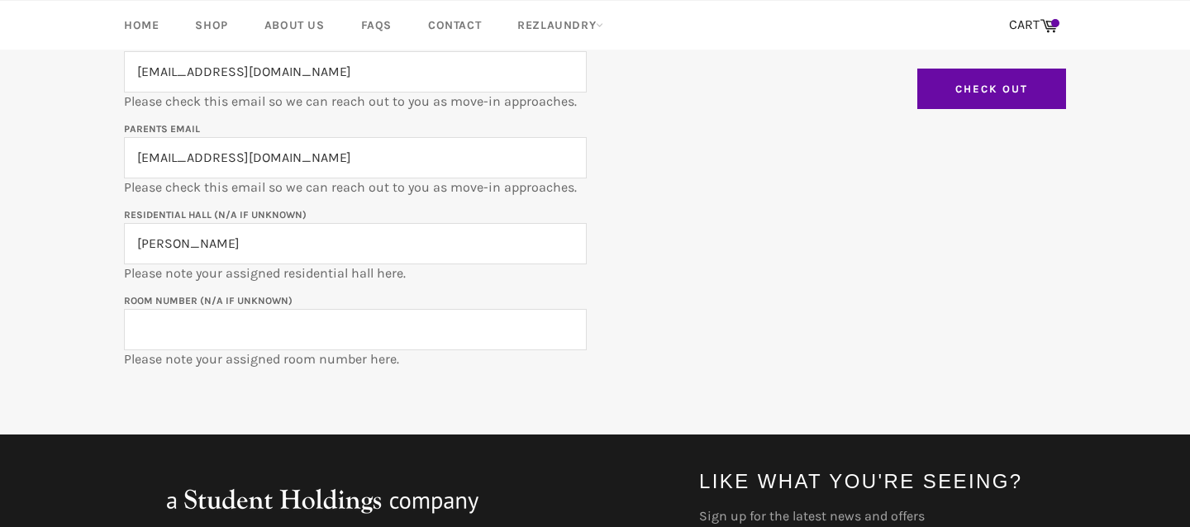
scroll to position [500, 0]
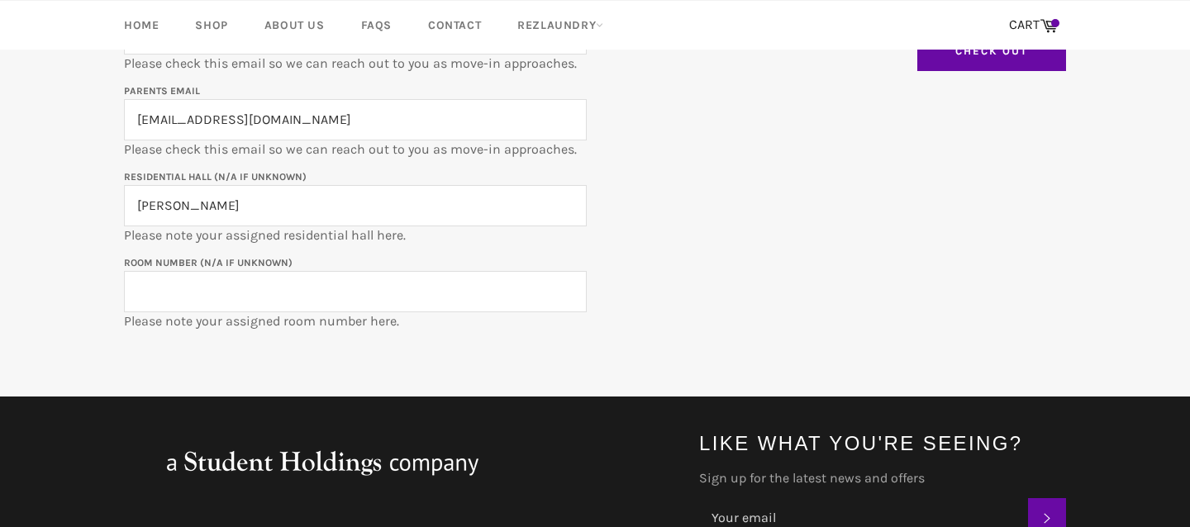
type input "Shepard"
click at [311, 284] on input "Room Number (N/A if unknown)" at bounding box center [355, 291] width 463 height 41
type input "420"
click at [711, 278] on div "Student's Name James Watkins Student's @u.northwestern.edu email jameswatkins20…" at bounding box center [586, 128] width 958 height 403
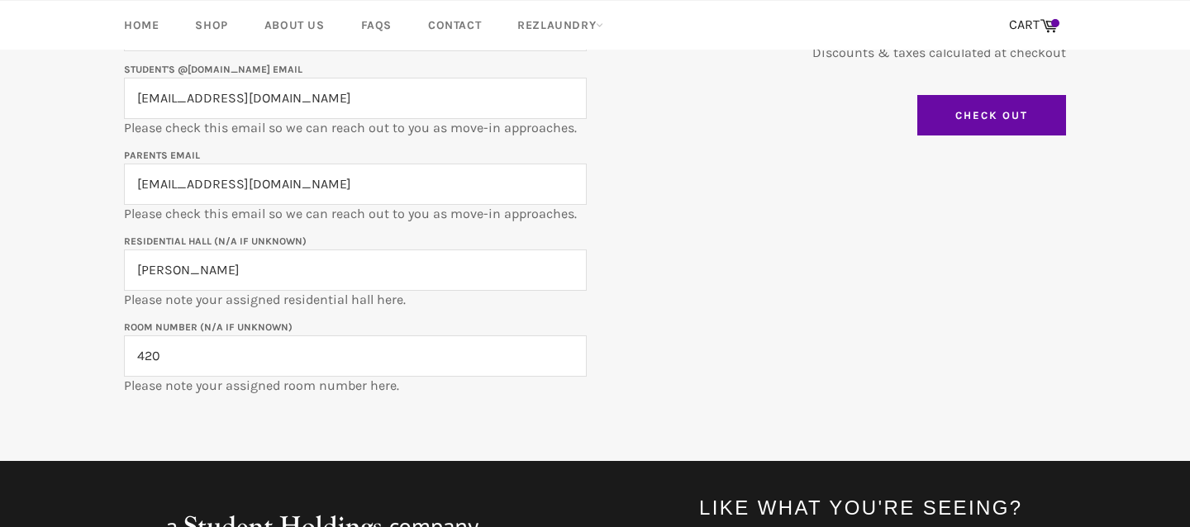
scroll to position [379, 0]
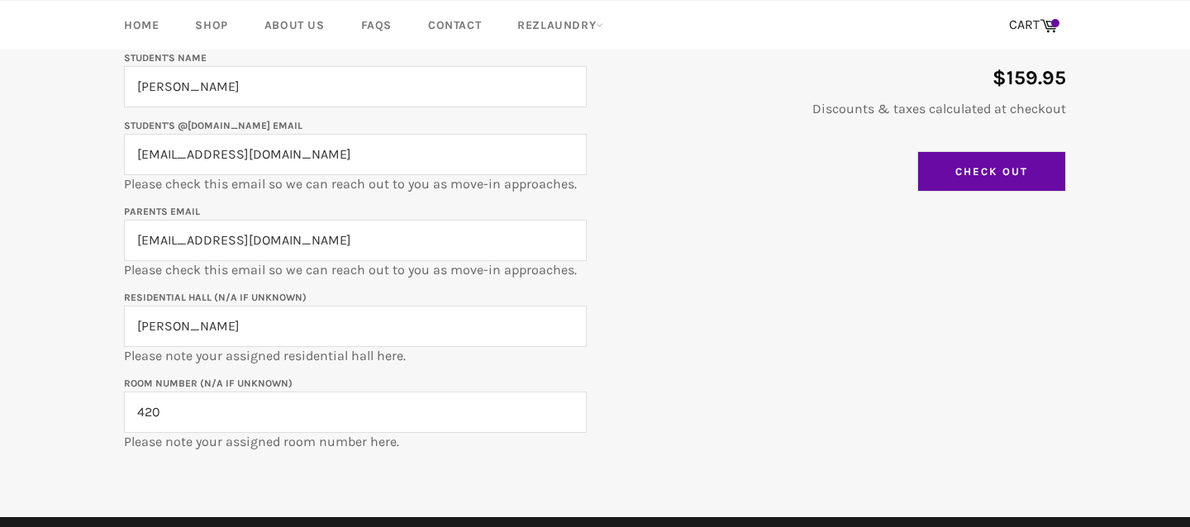
click at [940, 178] on input "Check Out" at bounding box center [991, 171] width 149 height 41
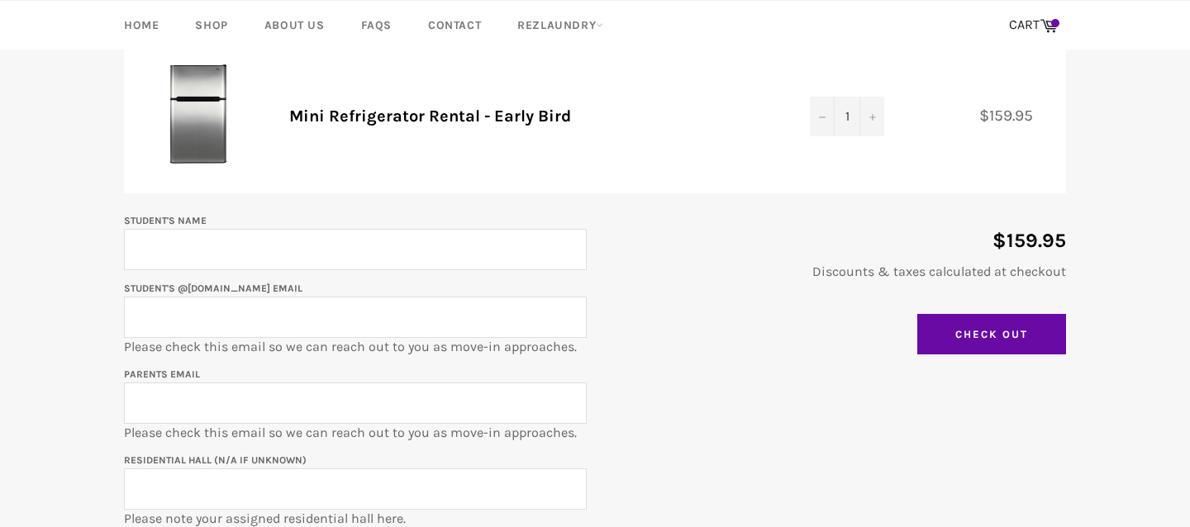
scroll to position [225, 0]
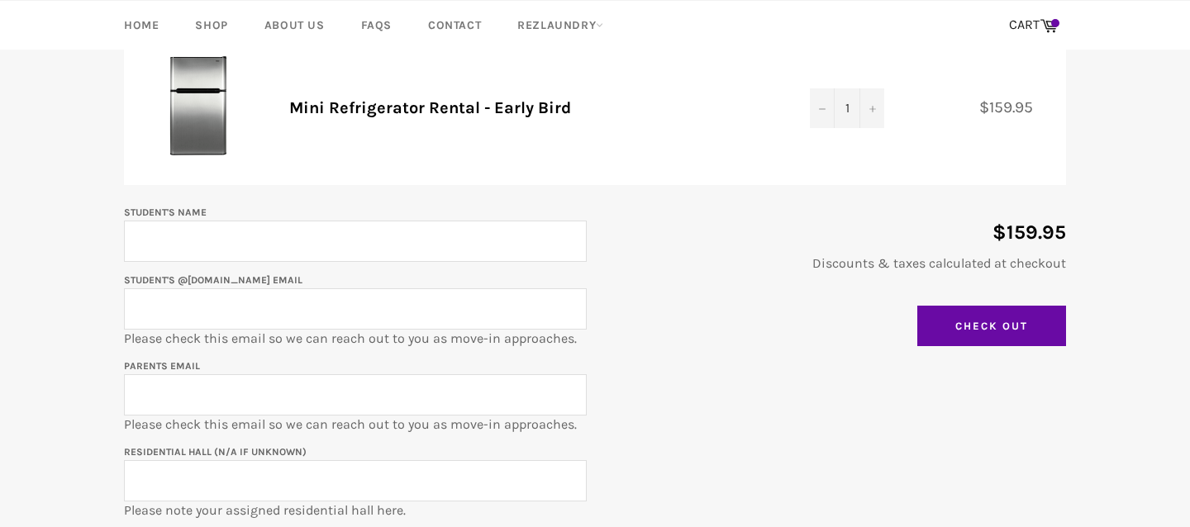
click at [424, 240] on input "Student's Name" at bounding box center [355, 241] width 463 height 41
type input "James Watkins"
click at [251, 307] on input "Student's @u.northwestern.edu email" at bounding box center [355, 308] width 463 height 41
type input "jameswatkins2029@u.northwestern.edu"
click at [231, 404] on input "Parents email" at bounding box center [355, 394] width 463 height 41
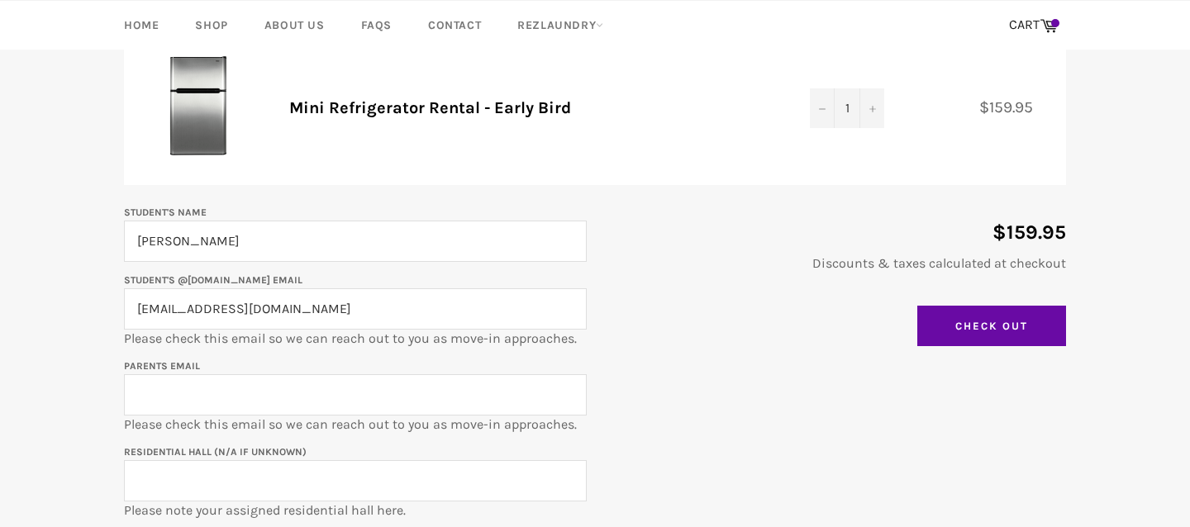
type input "jameswatkins2029@u.northwestern.edu"
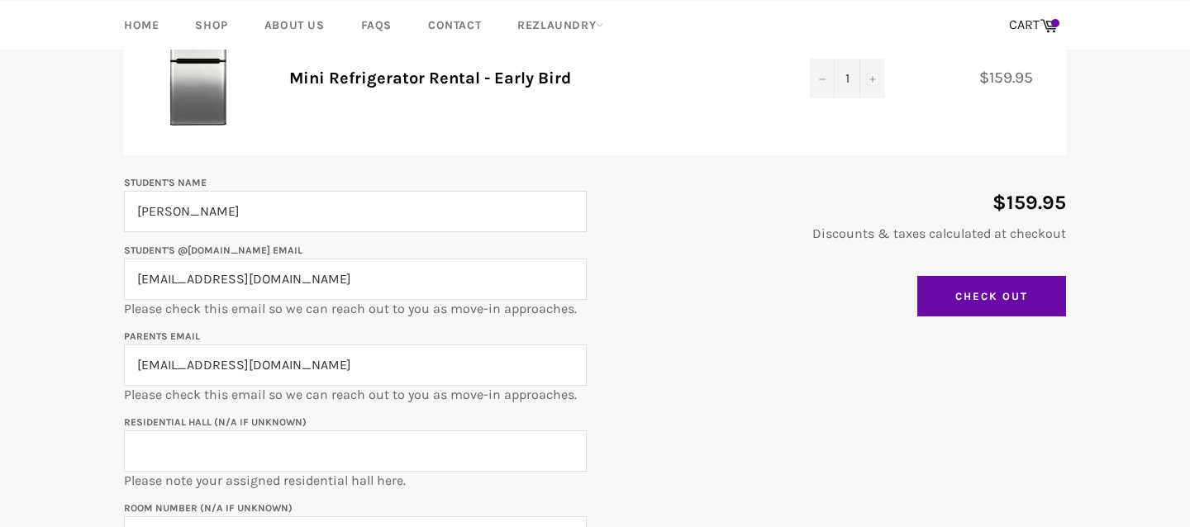
scroll to position [286, 0]
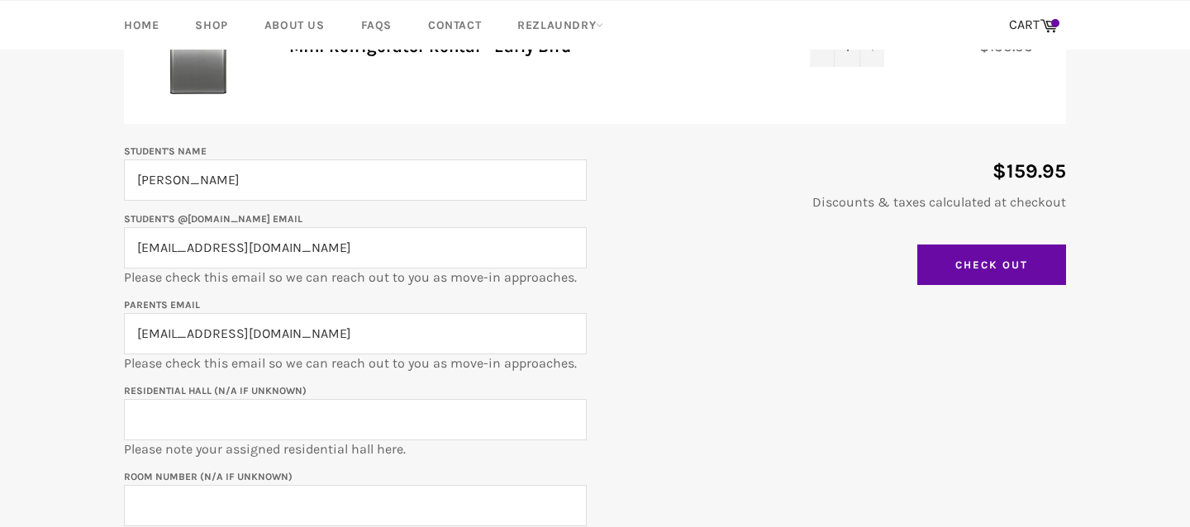
click at [245, 433] on input "Residential Hall (N/A if unknown)" at bounding box center [355, 419] width 463 height 41
type input "Shepard"
click at [215, 487] on input "Room Number (N/A if unknown)" at bounding box center [355, 505] width 463 height 41
type input "420"
click at [956, 246] on input "Check Out" at bounding box center [991, 265] width 149 height 41
